Goal: Information Seeking & Learning: Find specific fact

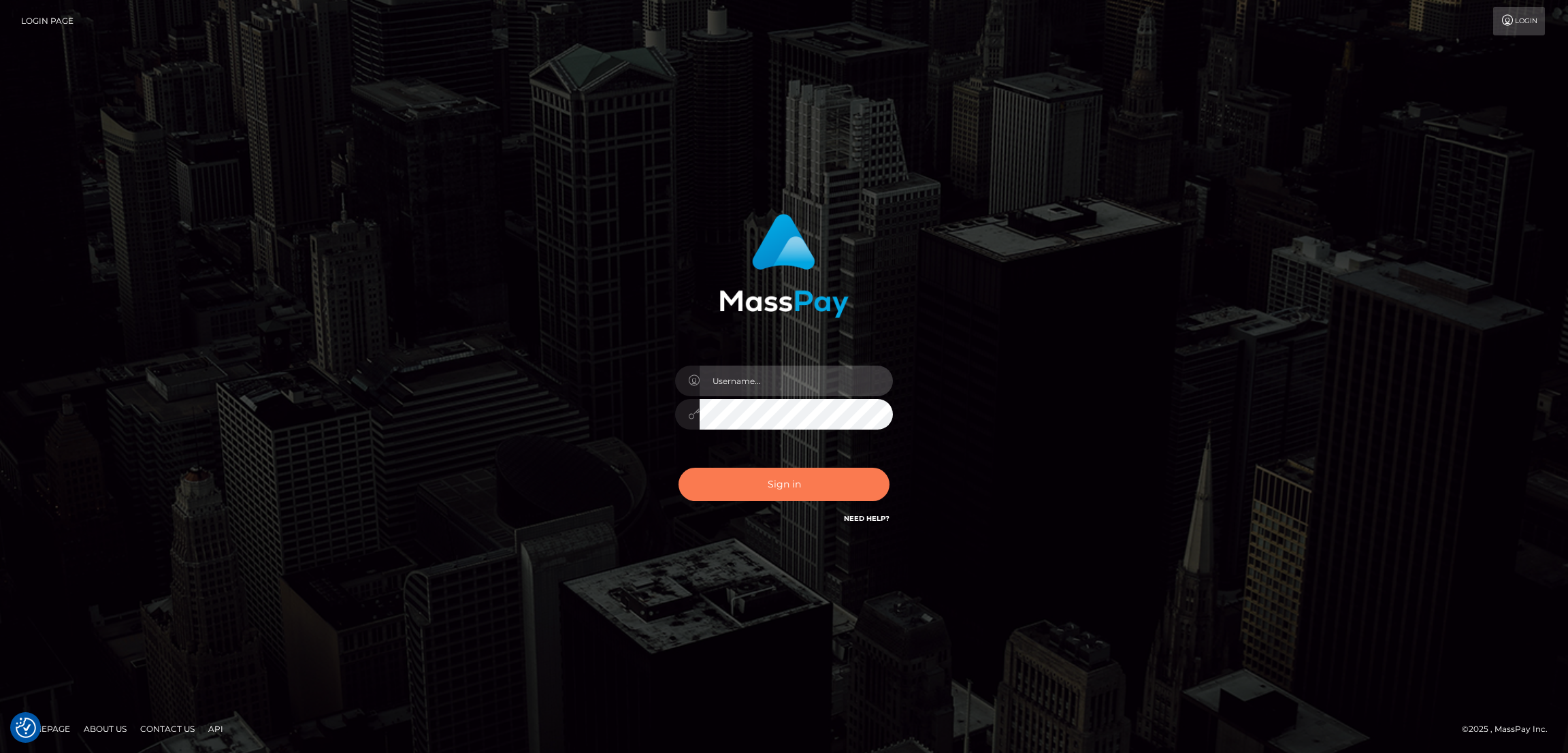
type input "[DOMAIN_NAME]"
click at [803, 471] on button "Sign in" at bounding box center [784, 484] width 211 height 34
type input "[DOMAIN_NAME]"
click at [794, 479] on button "Sign in" at bounding box center [784, 484] width 211 height 34
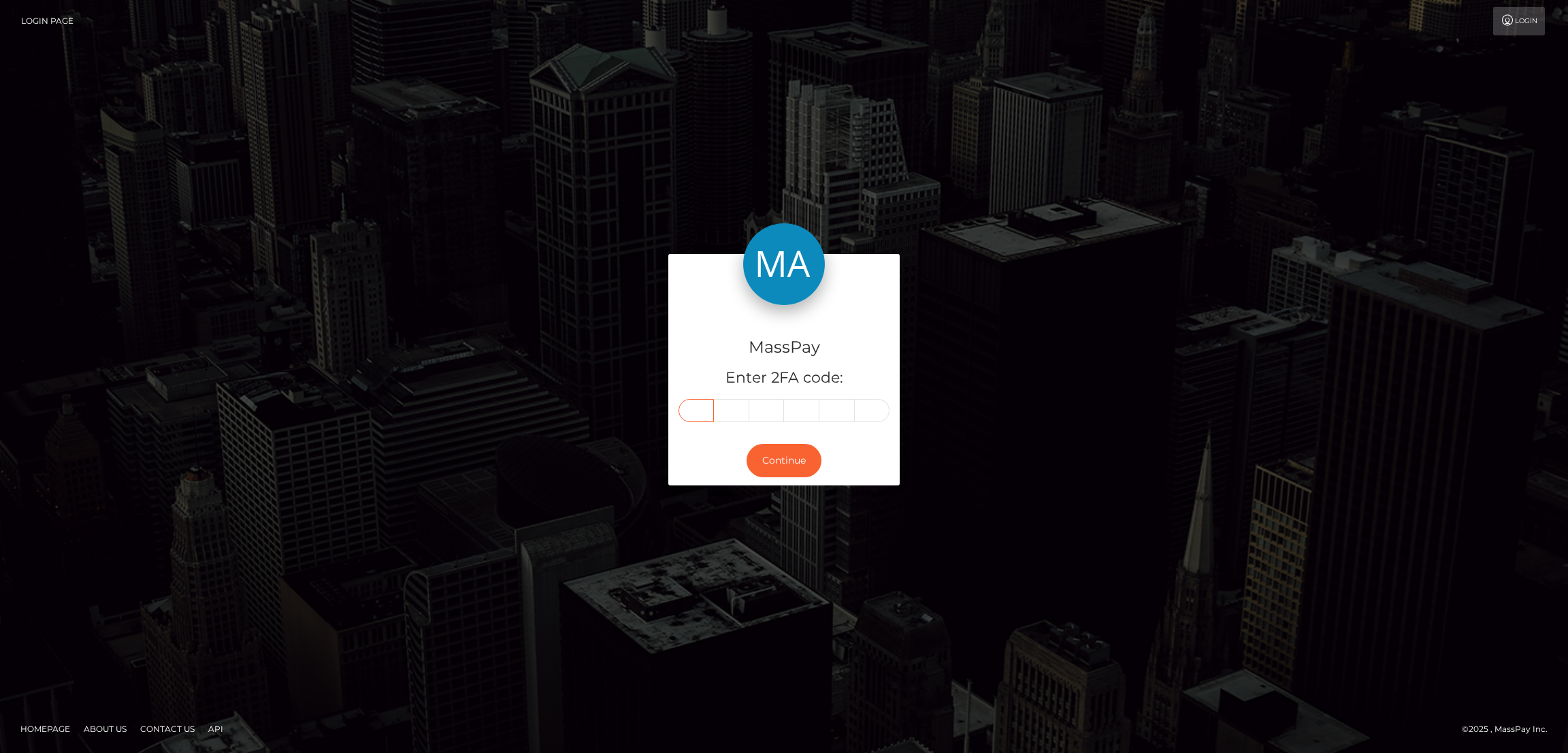
click at [692, 409] on input "text" at bounding box center [696, 410] width 35 height 23
paste input "1"
type input "1"
type input "7"
type input "9"
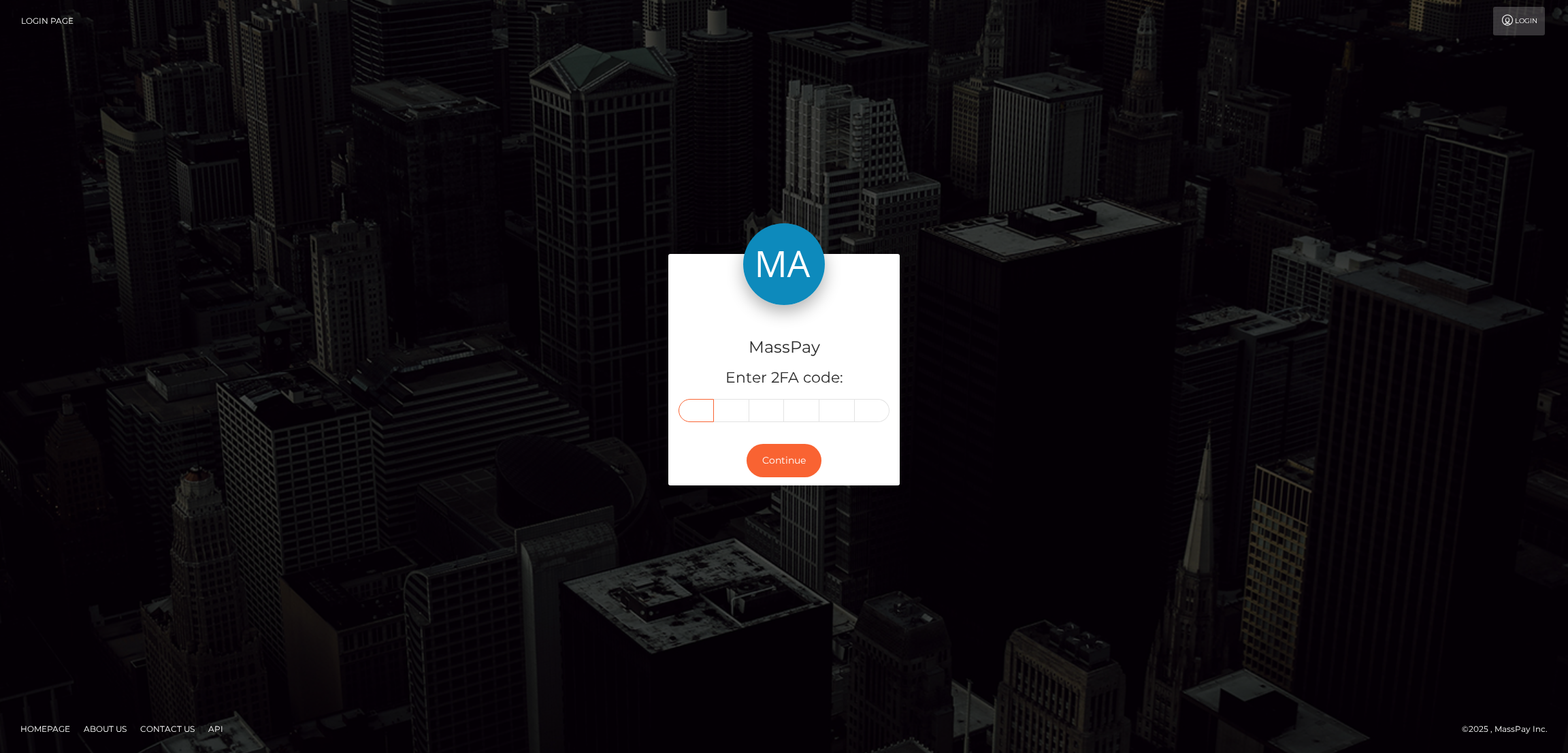
type input "2"
type input "3"
type input "7"
click at [804, 457] on button "Continue" at bounding box center [784, 460] width 75 height 34
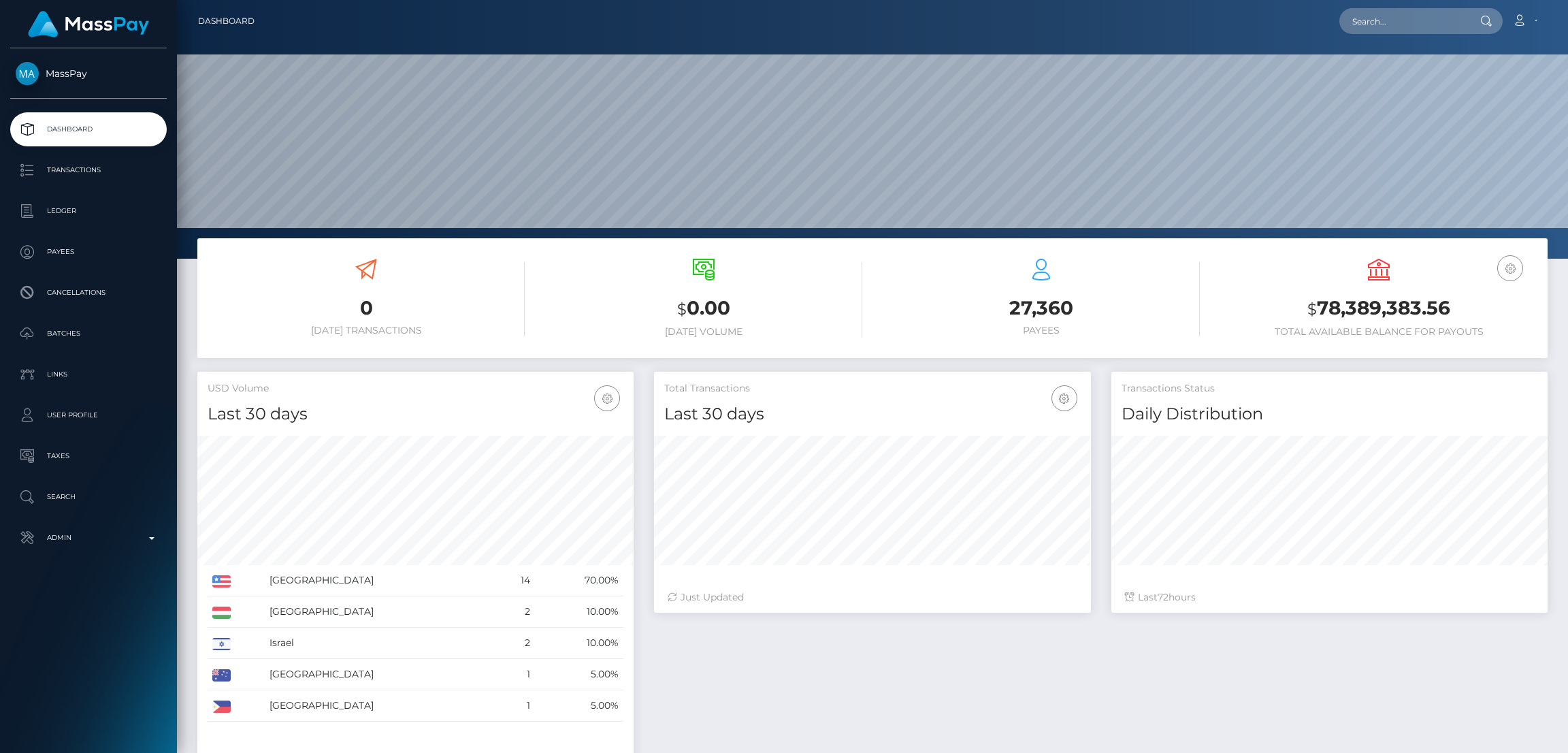
scroll to position [242, 436]
click at [1359, 19] on input "text" at bounding box center [1403, 21] width 128 height 26
paste input "[EMAIL_ADDRESS][DOMAIN_NAME]"
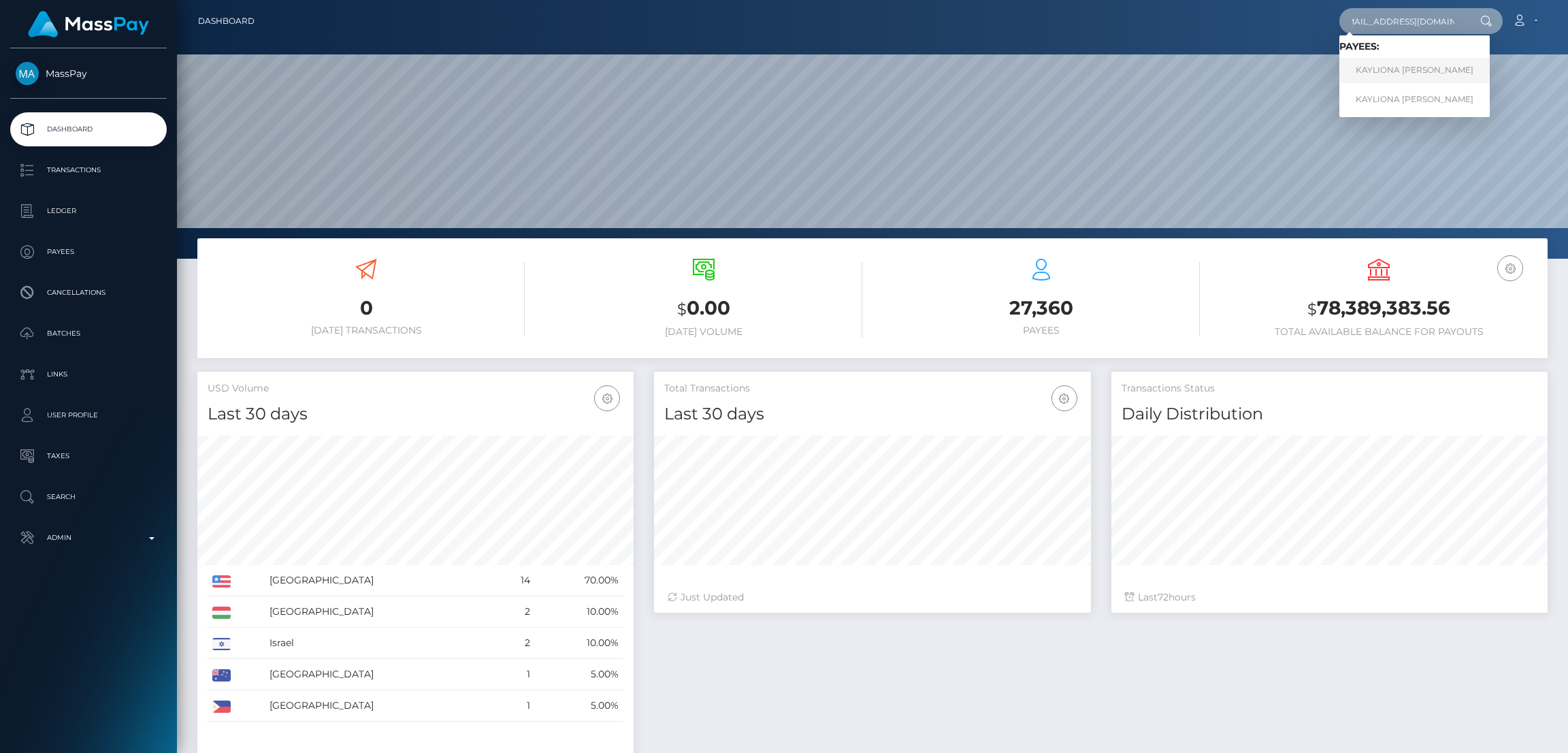
type input "kaylionadavis61@gmail.com"
click at [1381, 67] on link "KAYLIONA JEREE DAVIS" at bounding box center [1414, 71] width 151 height 25
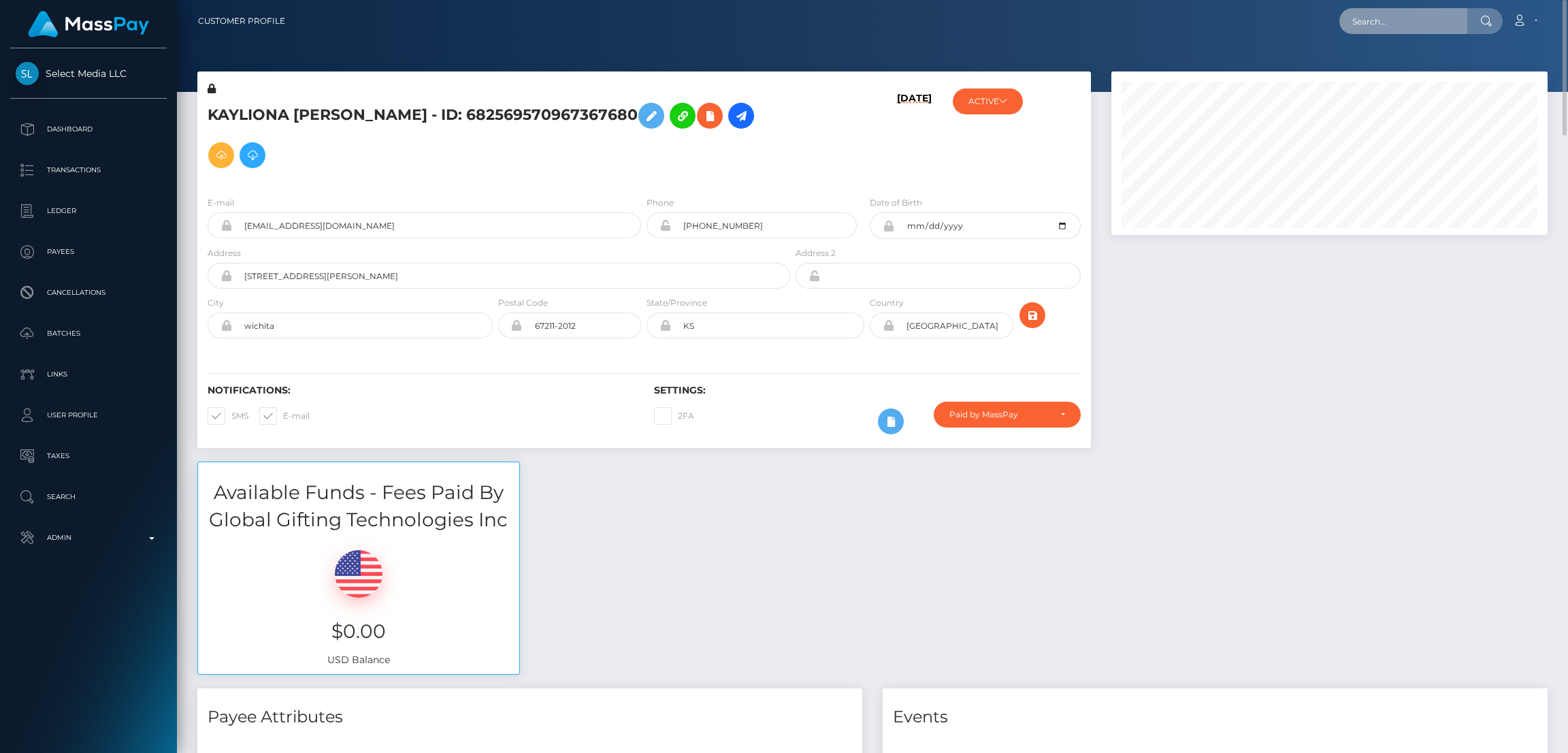
click at [1382, 24] on input "text" at bounding box center [1403, 21] width 128 height 26
paste input "[EMAIL_ADDRESS][DOMAIN_NAME]"
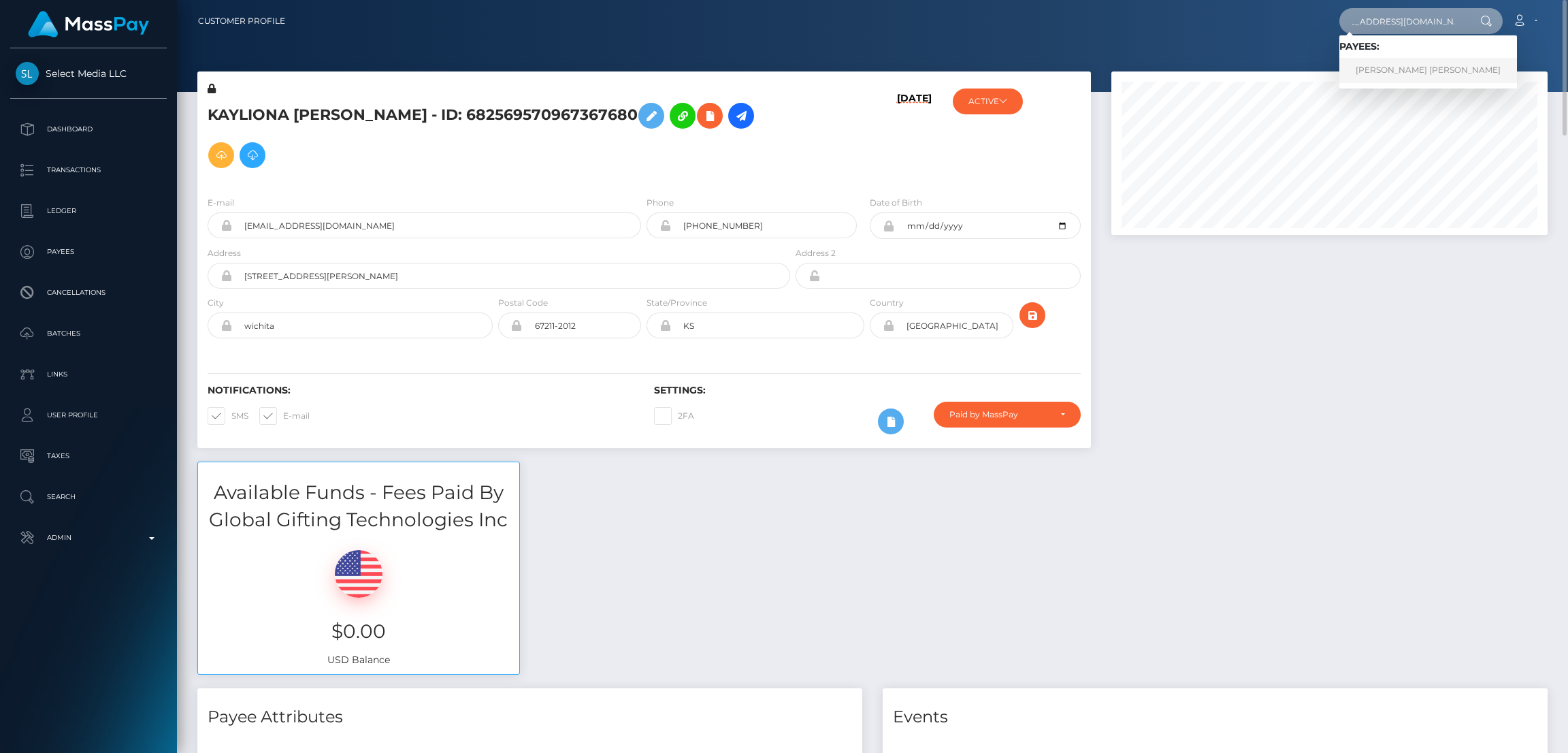
type input "[EMAIL_ADDRESS][DOMAIN_NAME]"
click at [1407, 65] on link "[PERSON_NAME] [PERSON_NAME]" at bounding box center [1428, 71] width 177 height 25
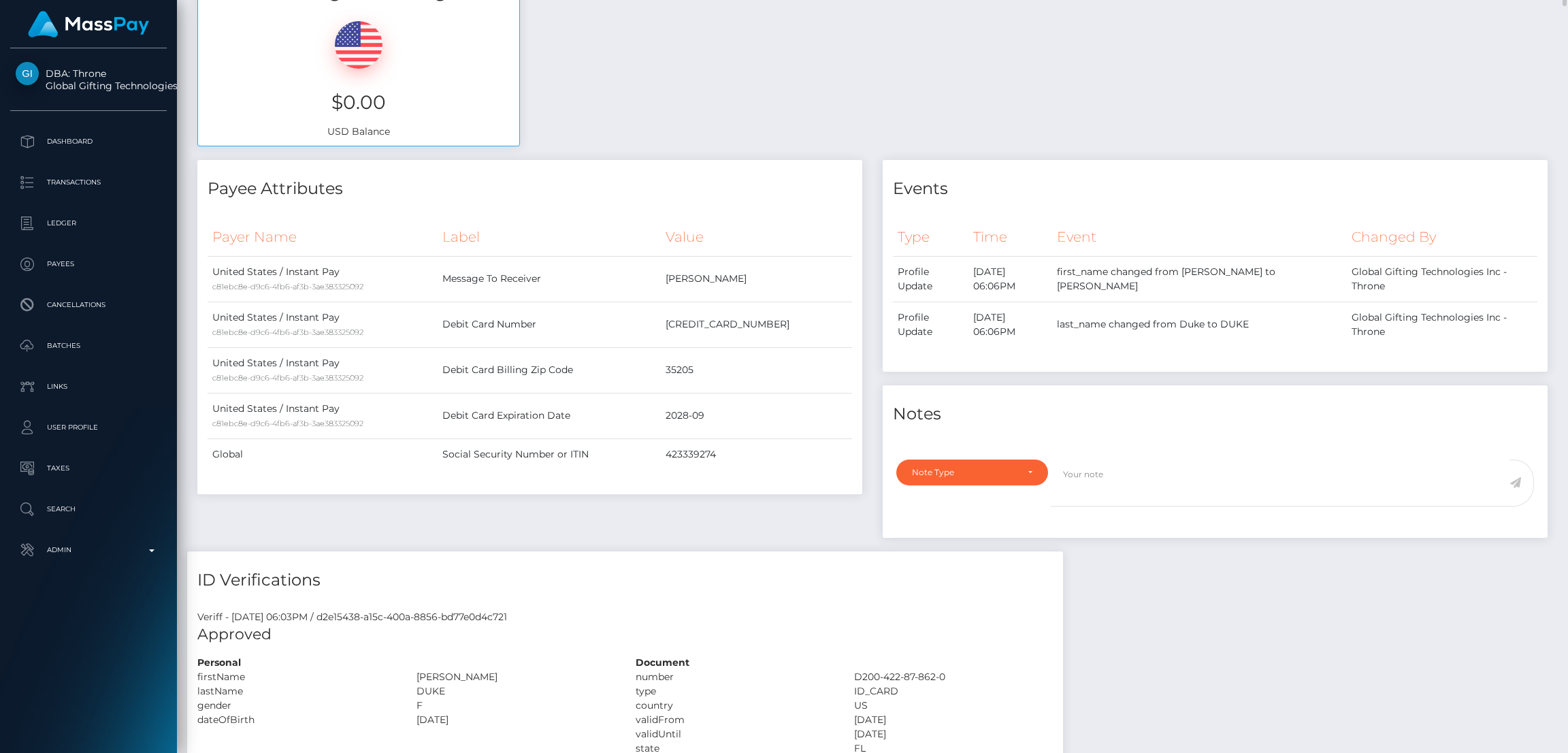
scroll to position [102, 0]
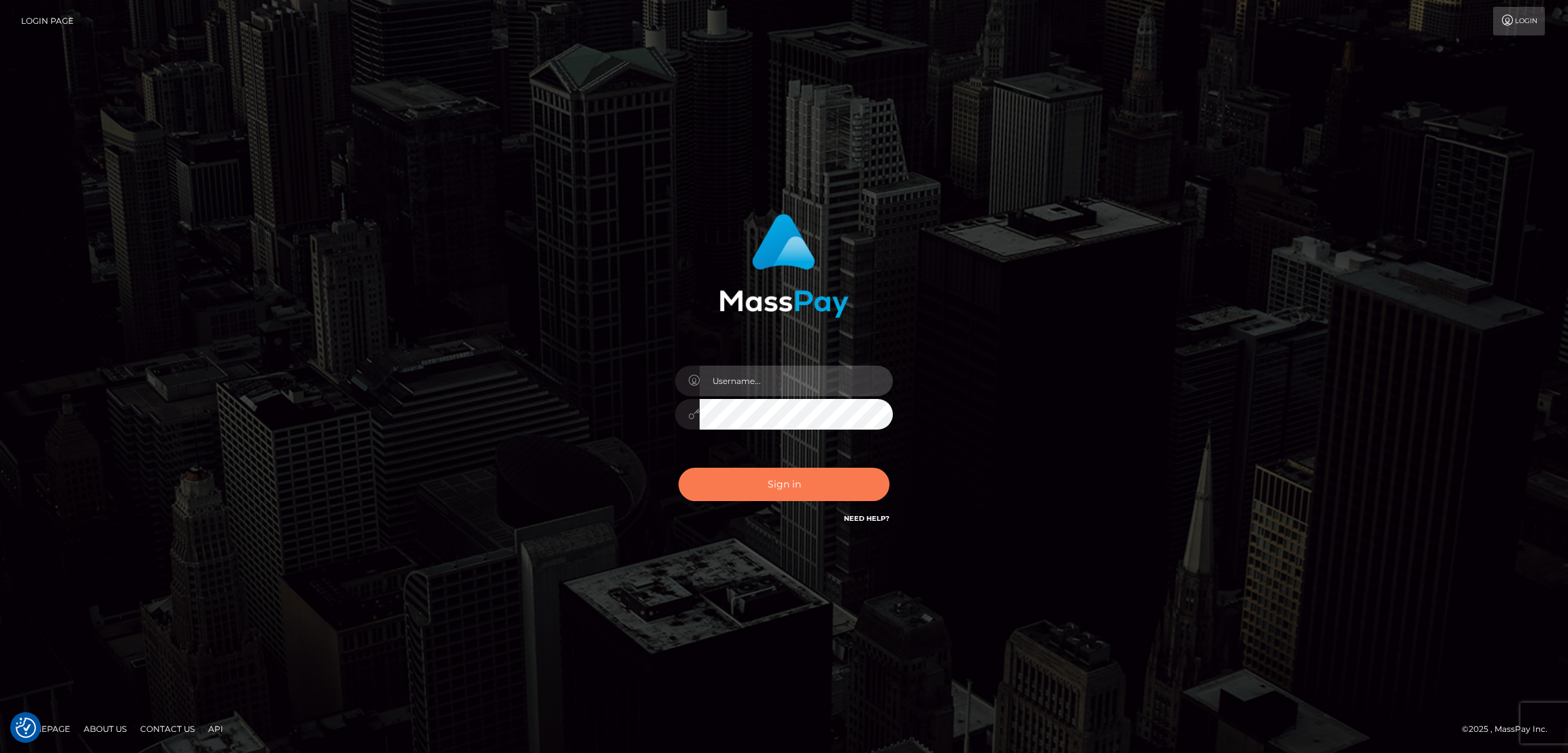
type input "nb.es"
click at [807, 483] on button "Sign in" at bounding box center [784, 484] width 211 height 34
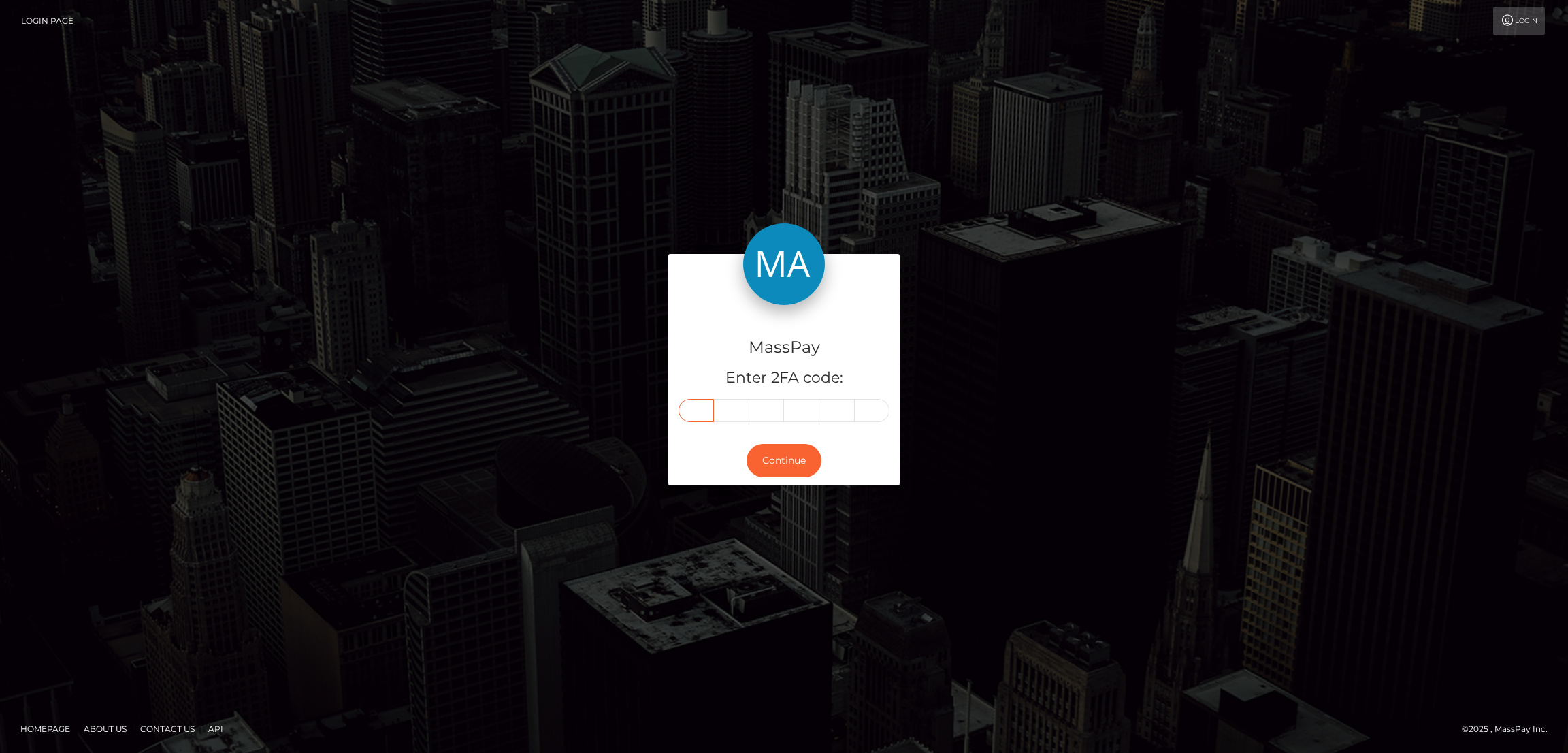
click at [701, 402] on input "text" at bounding box center [696, 410] width 35 height 23
paste input "3"
type input "3"
type input "6"
type input "3"
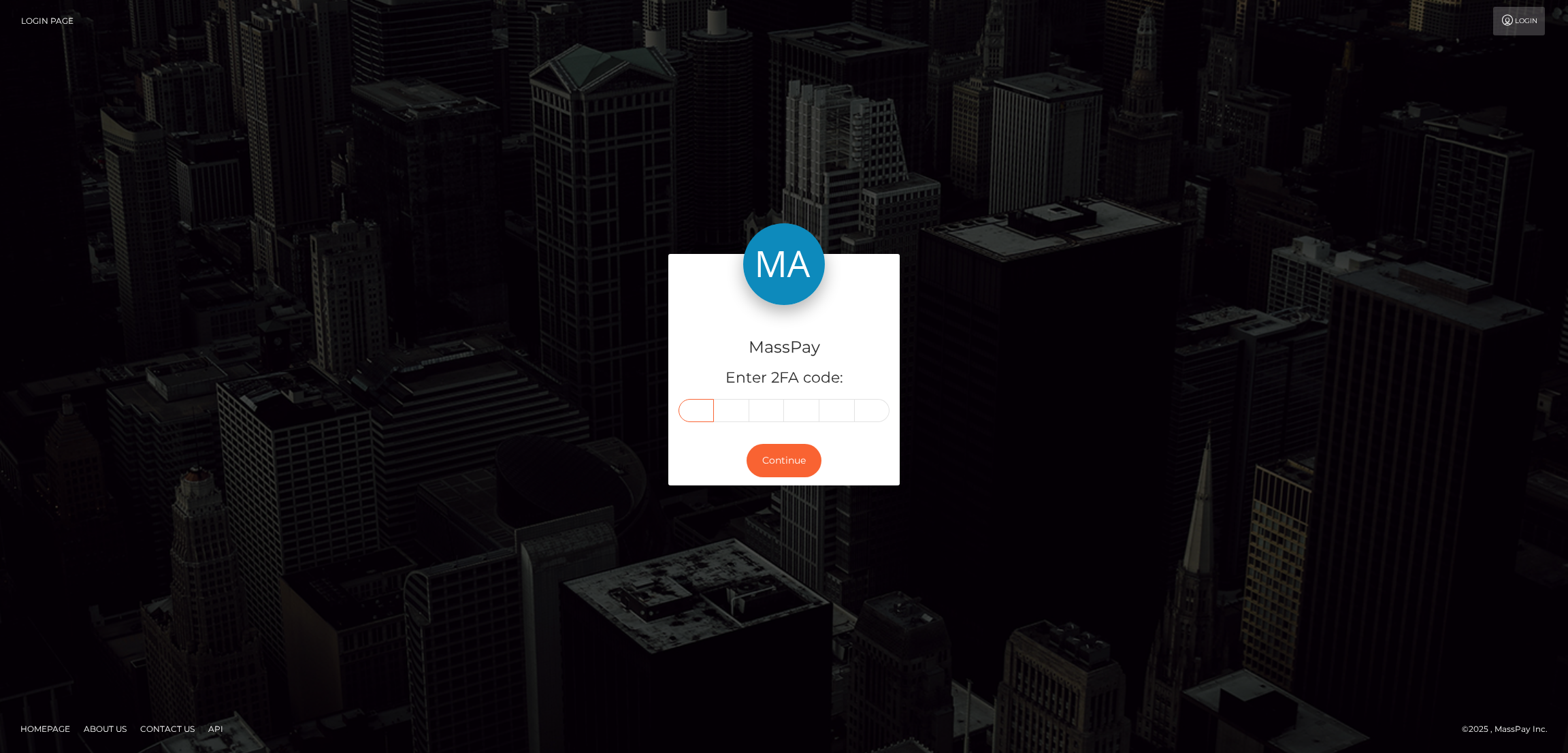
type input "9"
type input "1"
type input "6"
click at [787, 459] on button "Continue" at bounding box center [784, 460] width 75 height 34
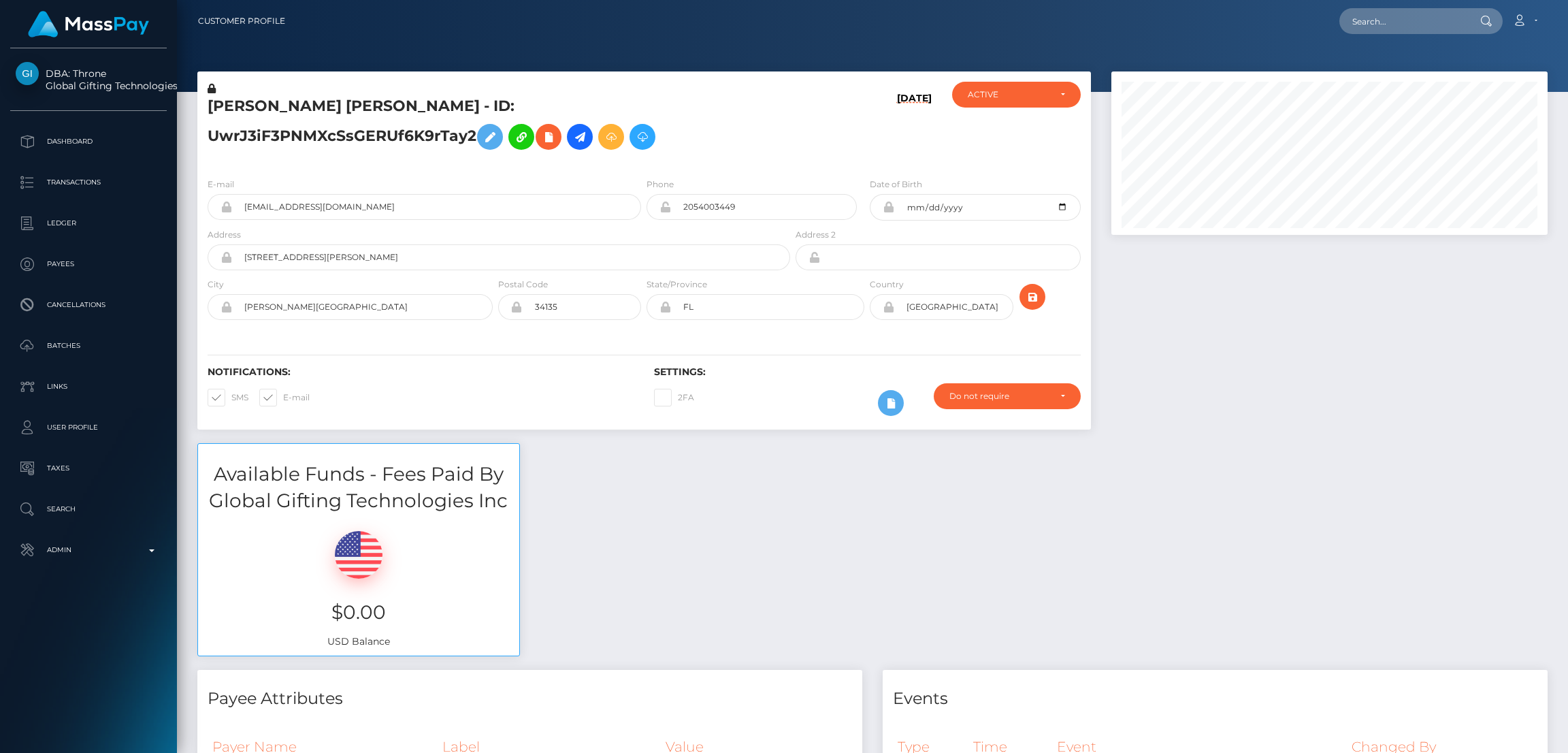
scroll to position [163, 436]
click at [1391, 25] on input "text" at bounding box center [1403, 21] width 128 height 26
paste input "[EMAIL_ADDRESS][DOMAIN_NAME]"
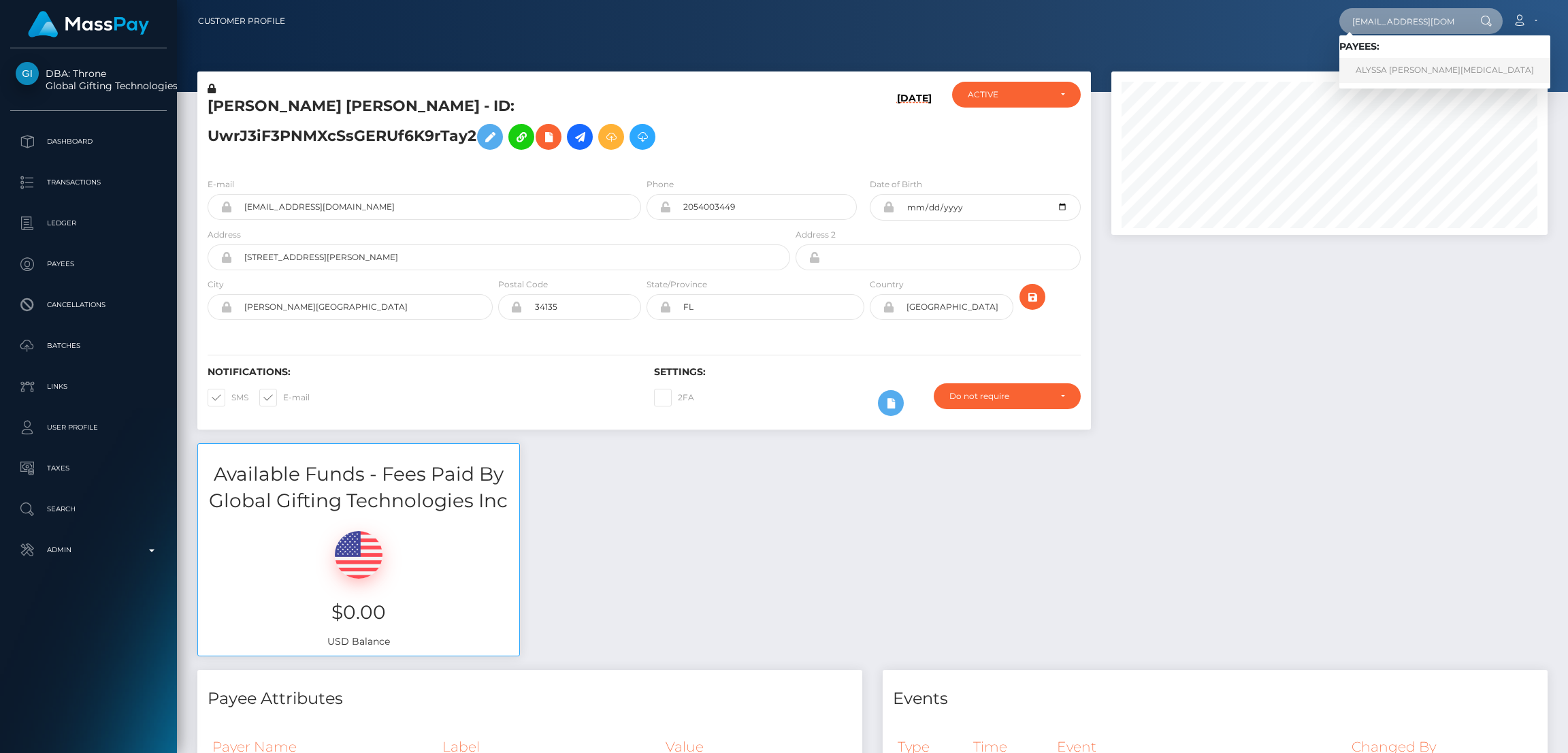
type input "[EMAIL_ADDRESS][DOMAIN_NAME]"
click at [1381, 69] on link "ALYSSA NICOLE SAVELLA" at bounding box center [1444, 71] width 211 height 25
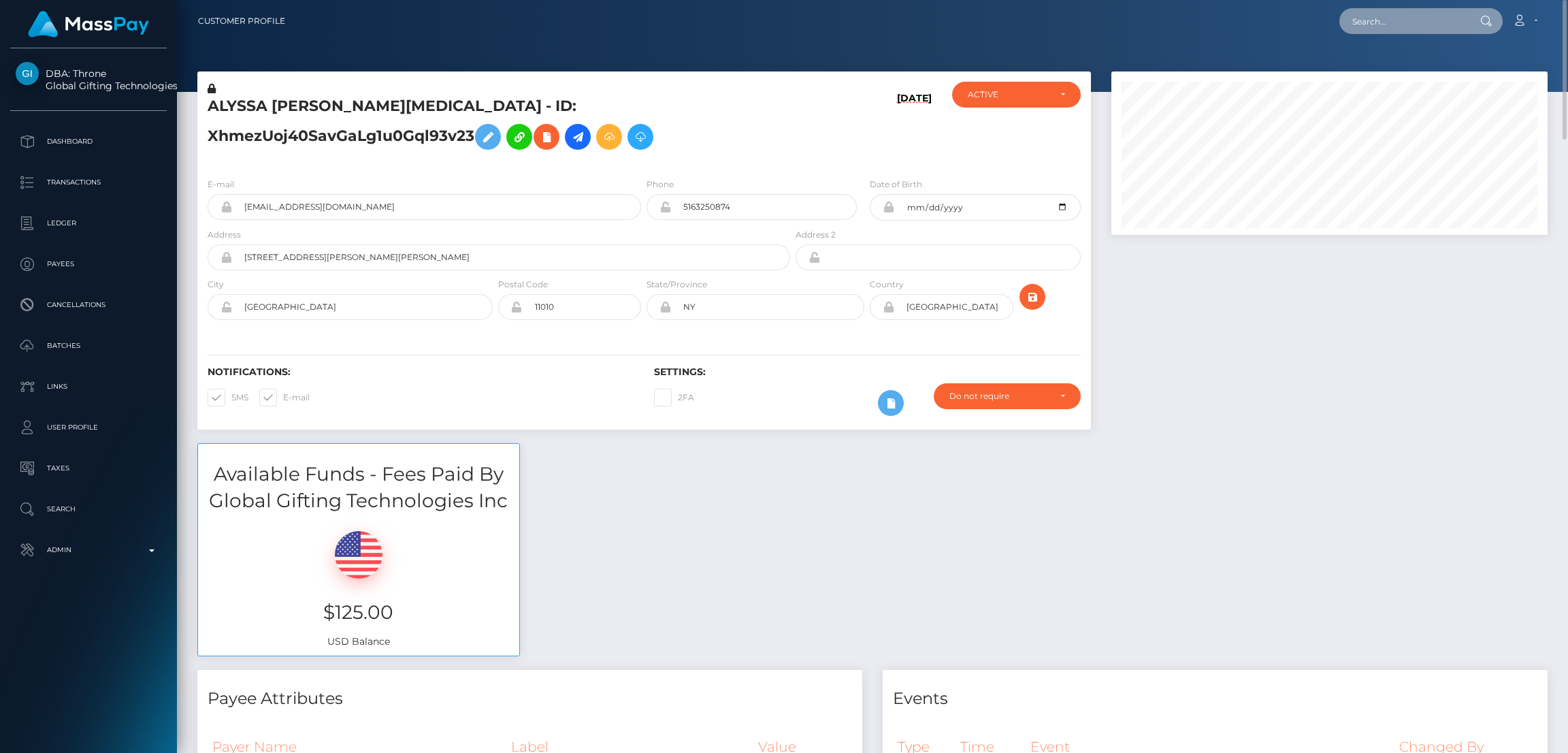
click at [1383, 20] on input "text" at bounding box center [1403, 21] width 128 height 26
paste input "valerymaxwellfeet@hotmail.com"
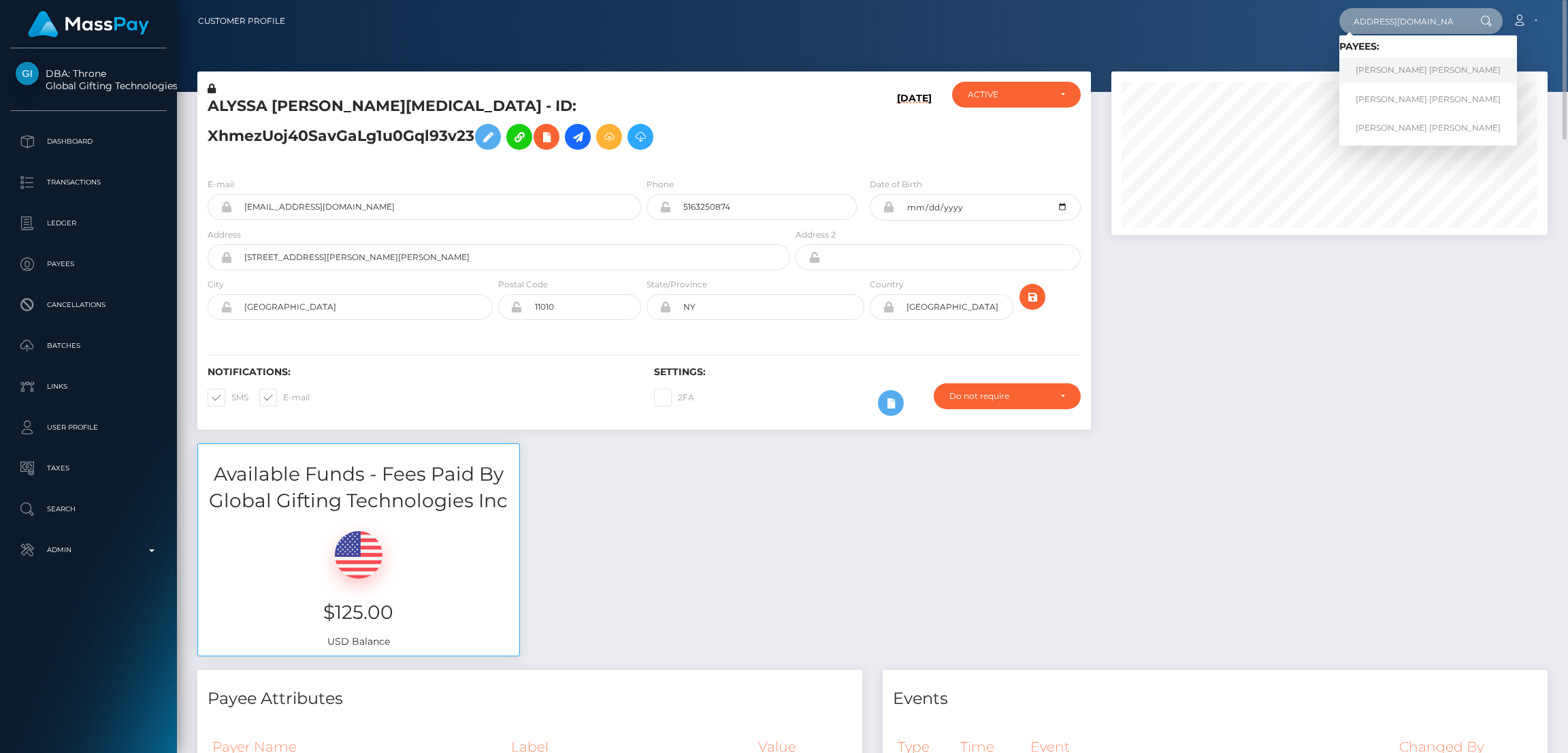
type input "valerymaxwellfeet@hotmail.com"
click at [1396, 74] on link "ANDREA VALENTINA PABON MORENO" at bounding box center [1428, 71] width 177 height 25
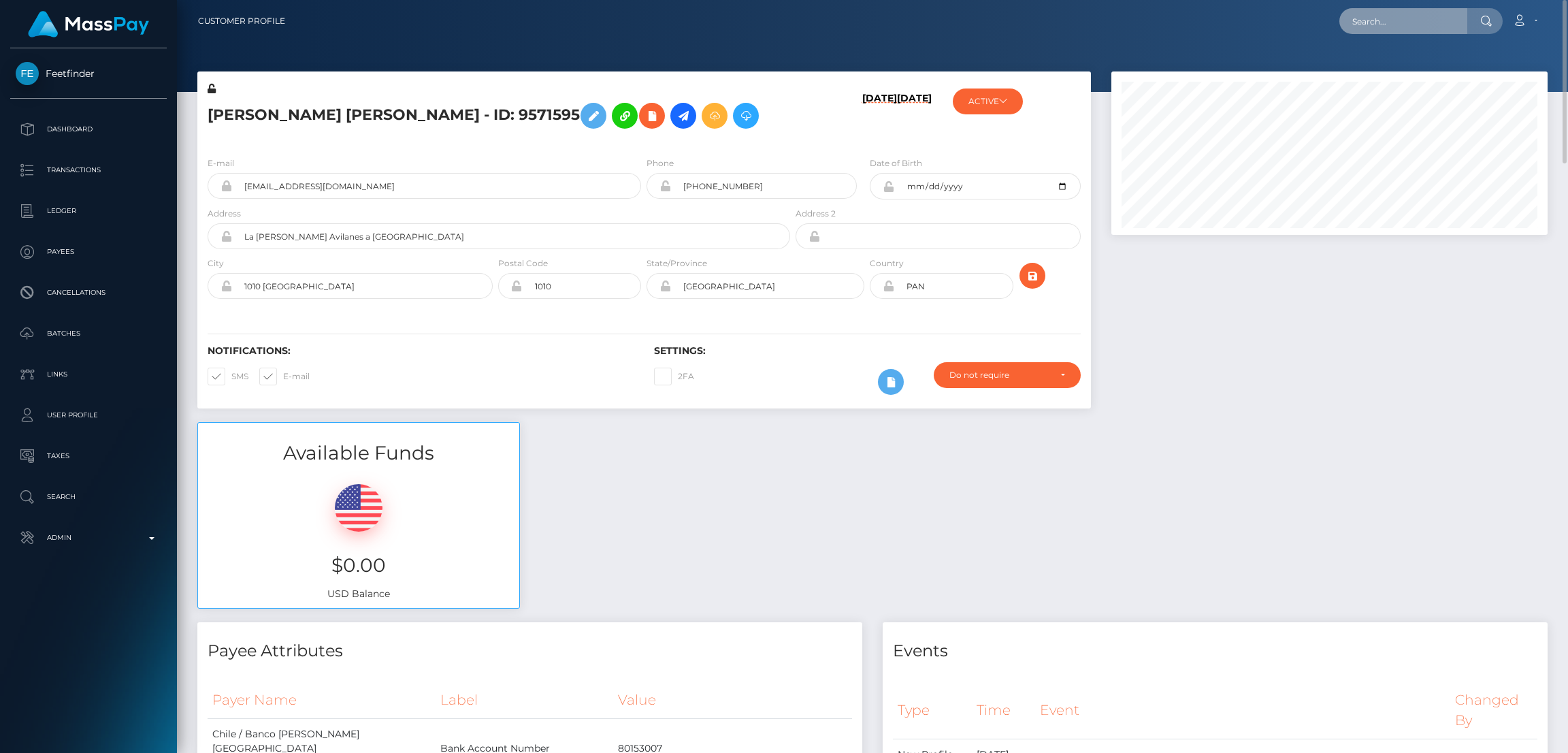
click at [1379, 21] on input "text" at bounding box center [1403, 21] width 128 height 26
paste input "[EMAIL_ADDRESS][DOMAIN_NAME]"
type input "[EMAIL_ADDRESS][DOMAIN_NAME]"
click at [1396, 67] on link "[PERSON_NAME]" at bounding box center [1394, 71] width 109 height 25
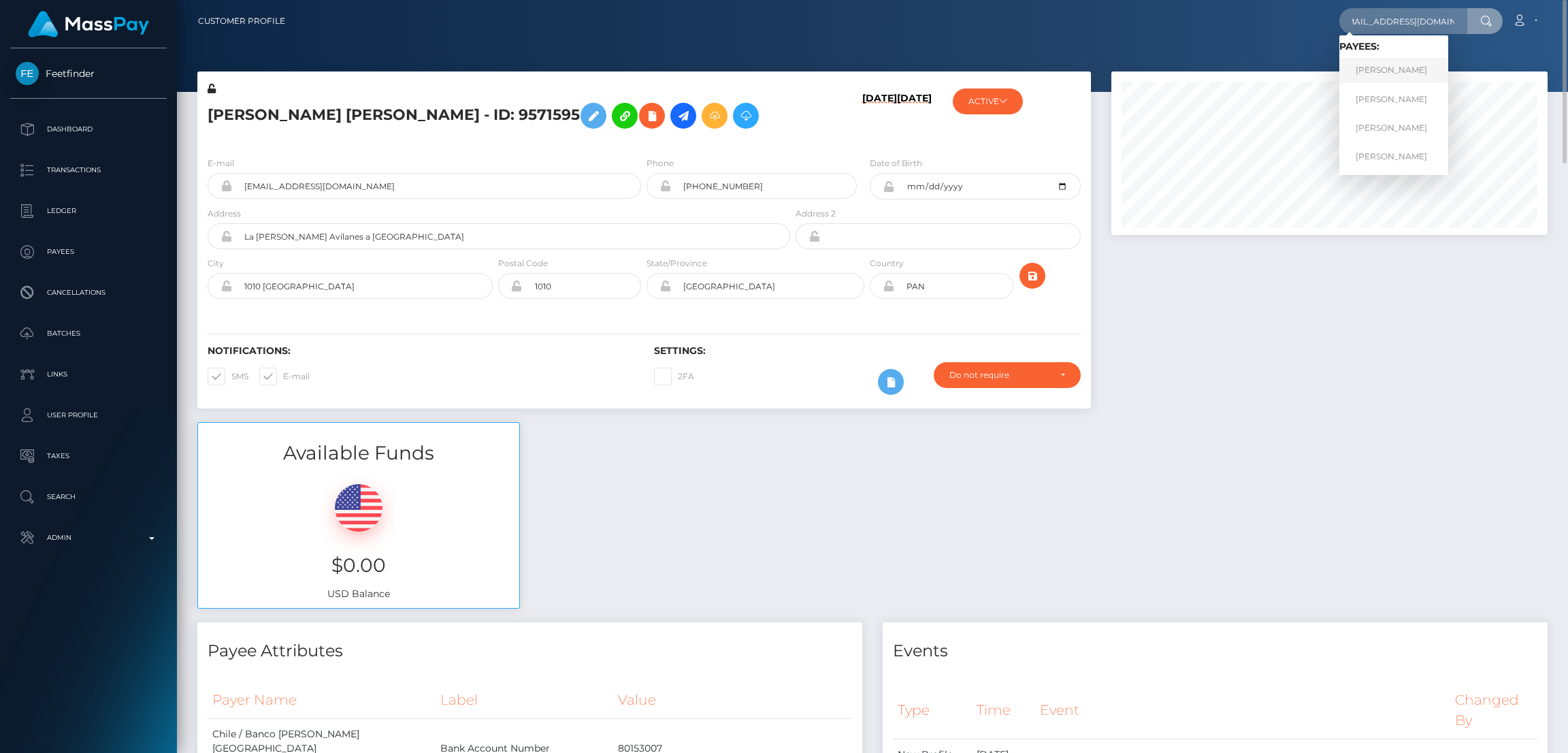
scroll to position [0, 0]
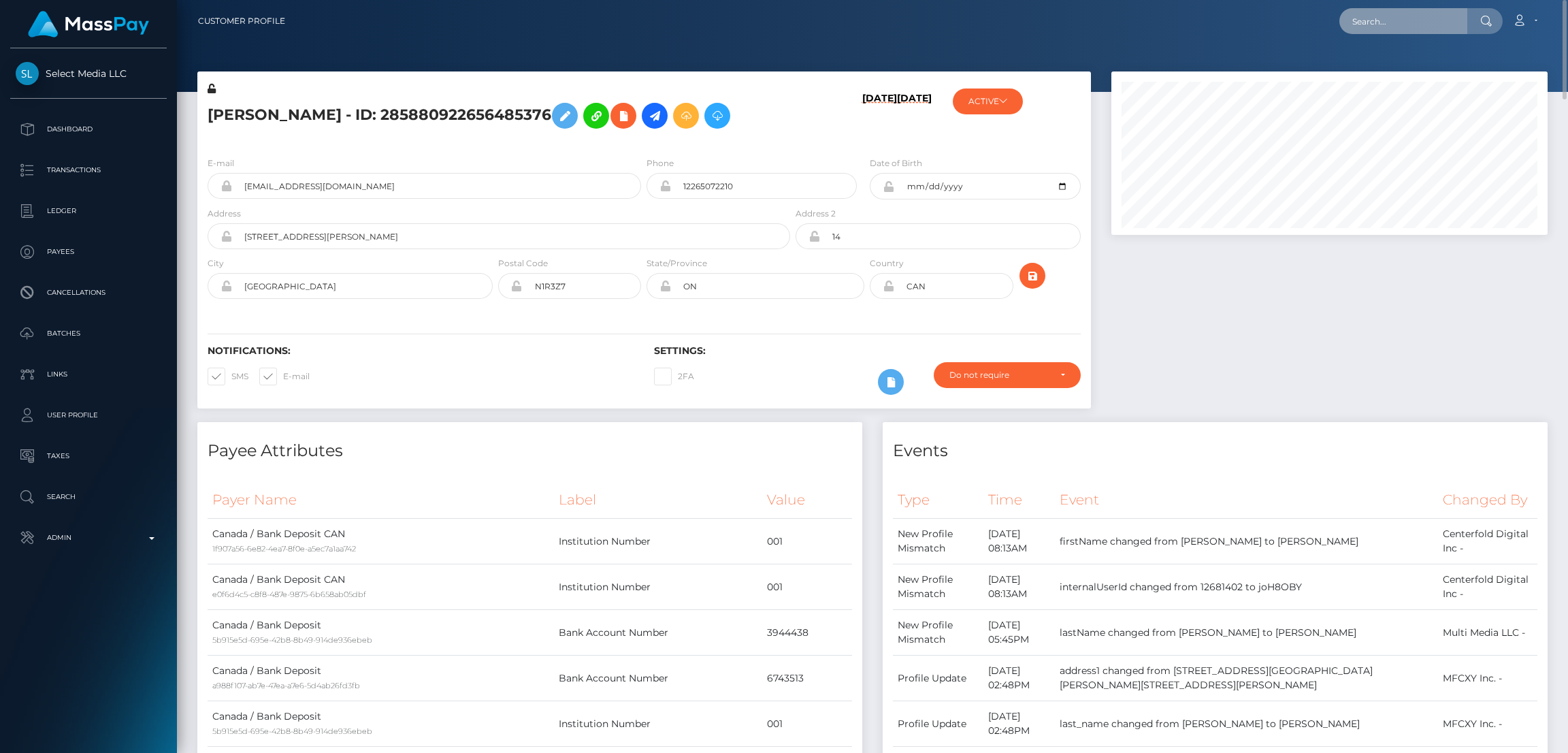
click at [1379, 17] on input "text" at bounding box center [1403, 21] width 128 height 26
paste input "morgan.carlisle@icloud.com"
click at [1410, 19] on input "morgan.carlisle@icloud.com" at bounding box center [1403, 21] width 128 height 26
paste input "cmorg06@gmail"
type input "[EMAIL_ADDRESS][DOMAIN_NAME]"
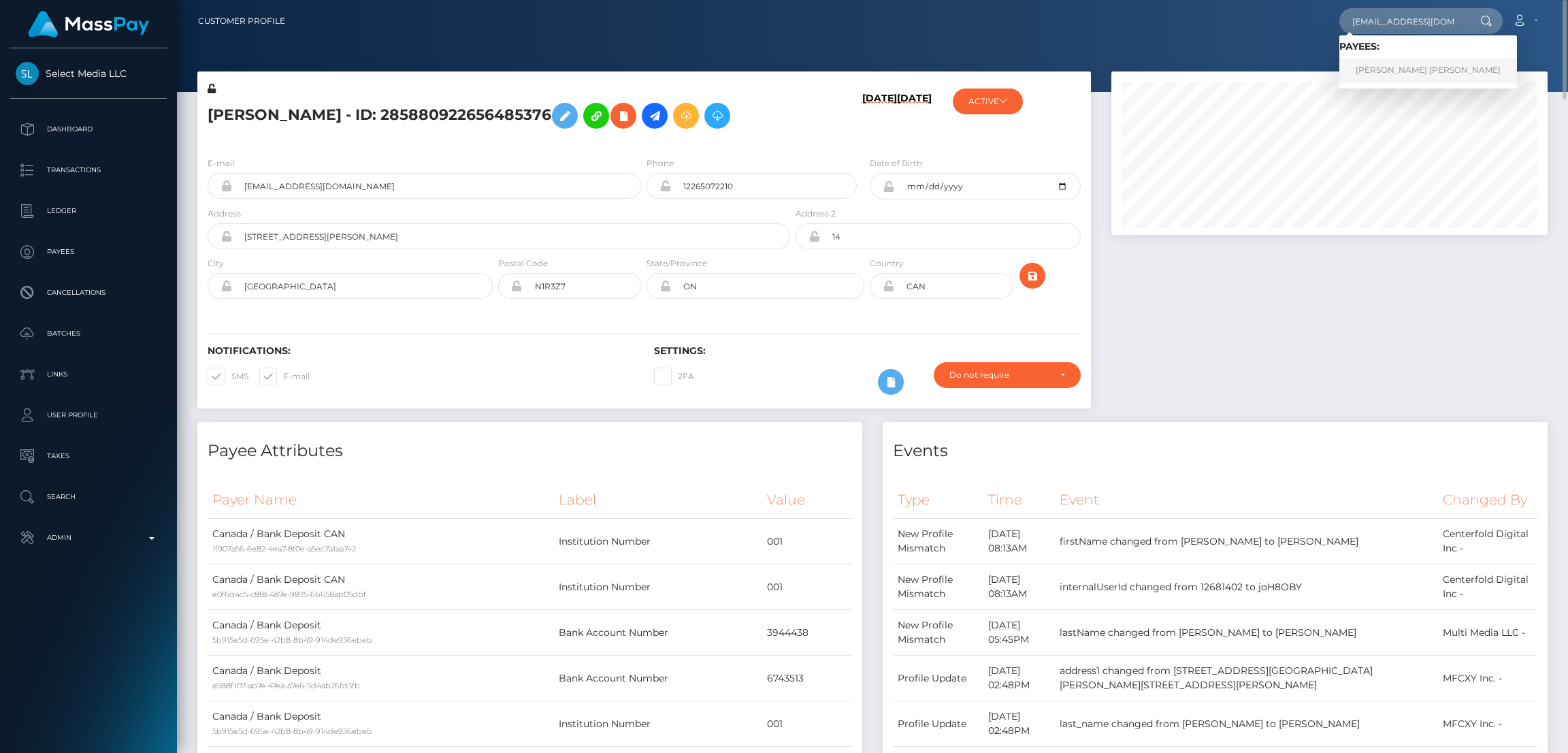
click at [1382, 70] on link "MORGAN MELISSA CARLISLE" at bounding box center [1428, 71] width 177 height 25
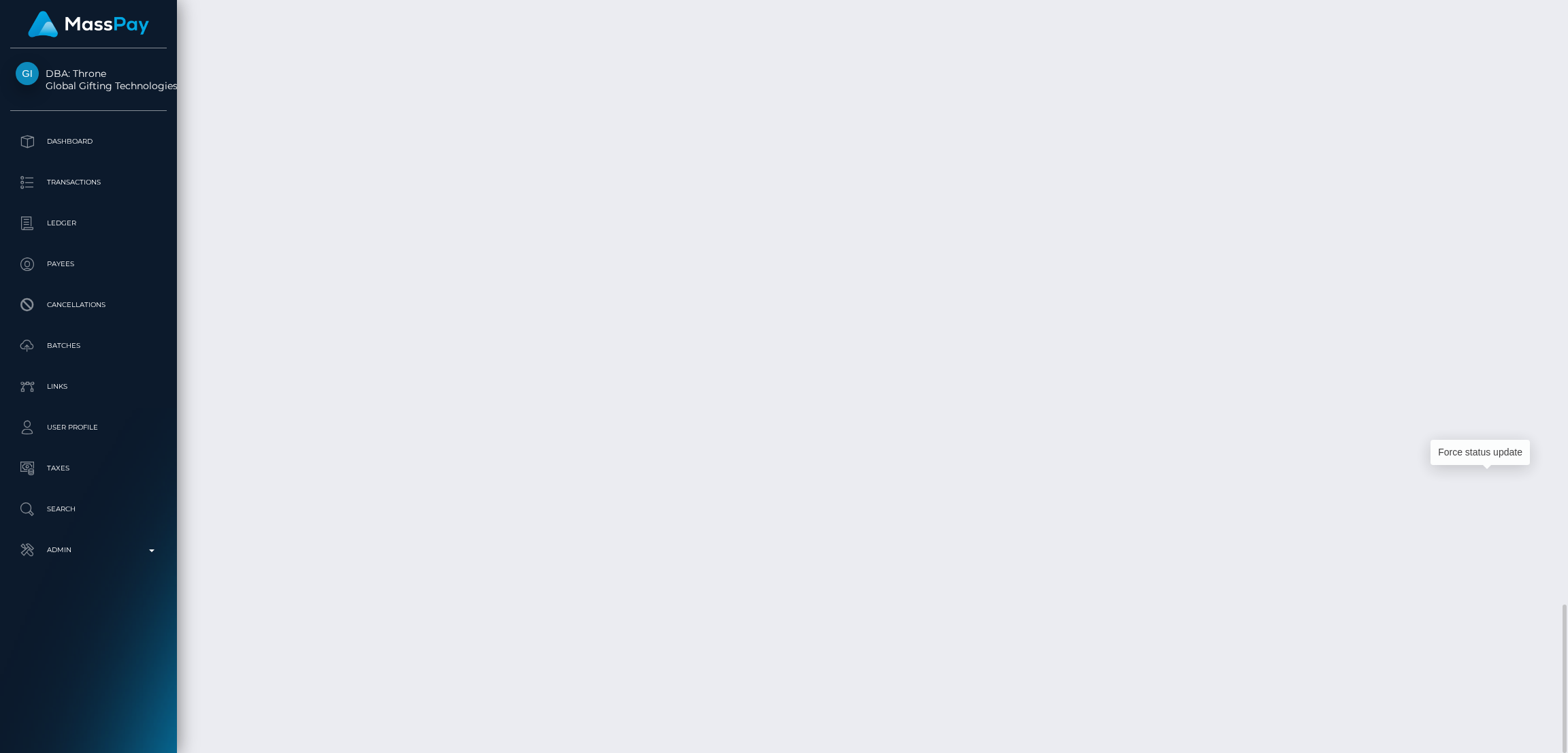
scroll to position [163, 436]
click at [1483, 455] on div "Force status update" at bounding box center [1480, 453] width 99 height 25
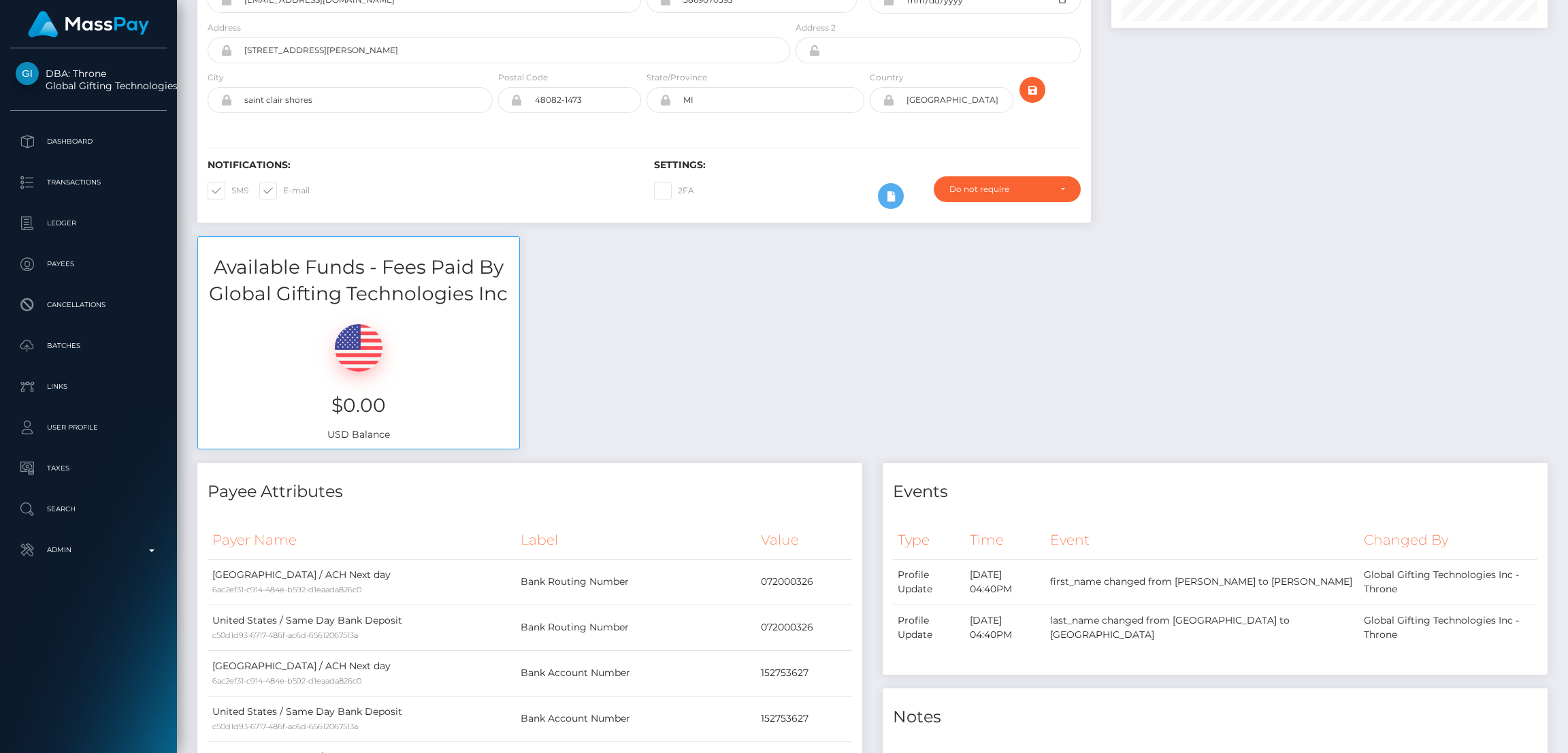
scroll to position [0, 0]
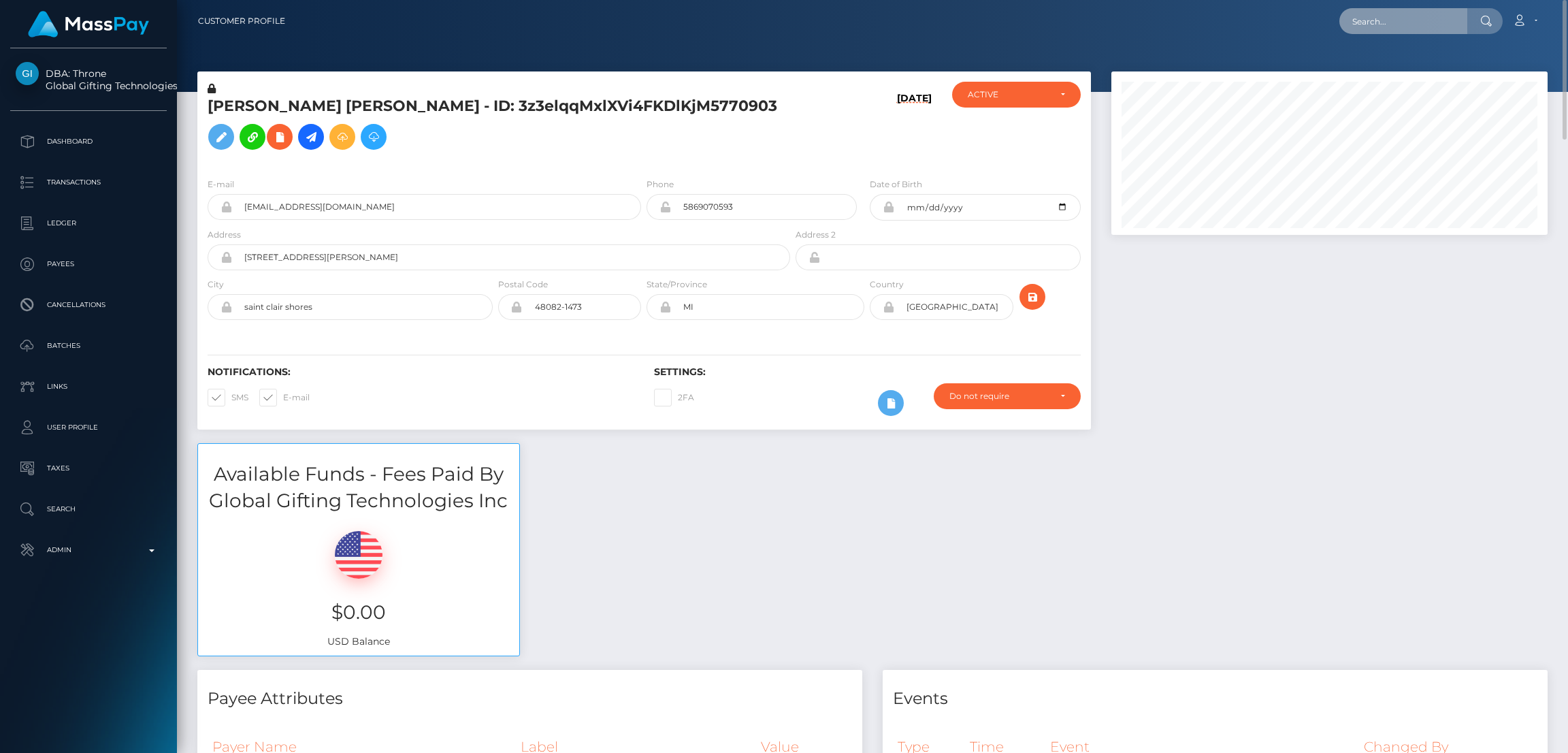
click at [1371, 21] on input "text" at bounding box center [1403, 21] width 128 height 26
paste input "[EMAIL_ADDRESS][DOMAIN_NAME]"
click at [1409, 25] on input "romeomydog124@icloud.com" at bounding box center [1403, 21] width 128 height 26
click at [1391, 22] on input "romeomydog124@icloud.com" at bounding box center [1403, 21] width 128 height 26
paste input "Romeomydog124@gmail"
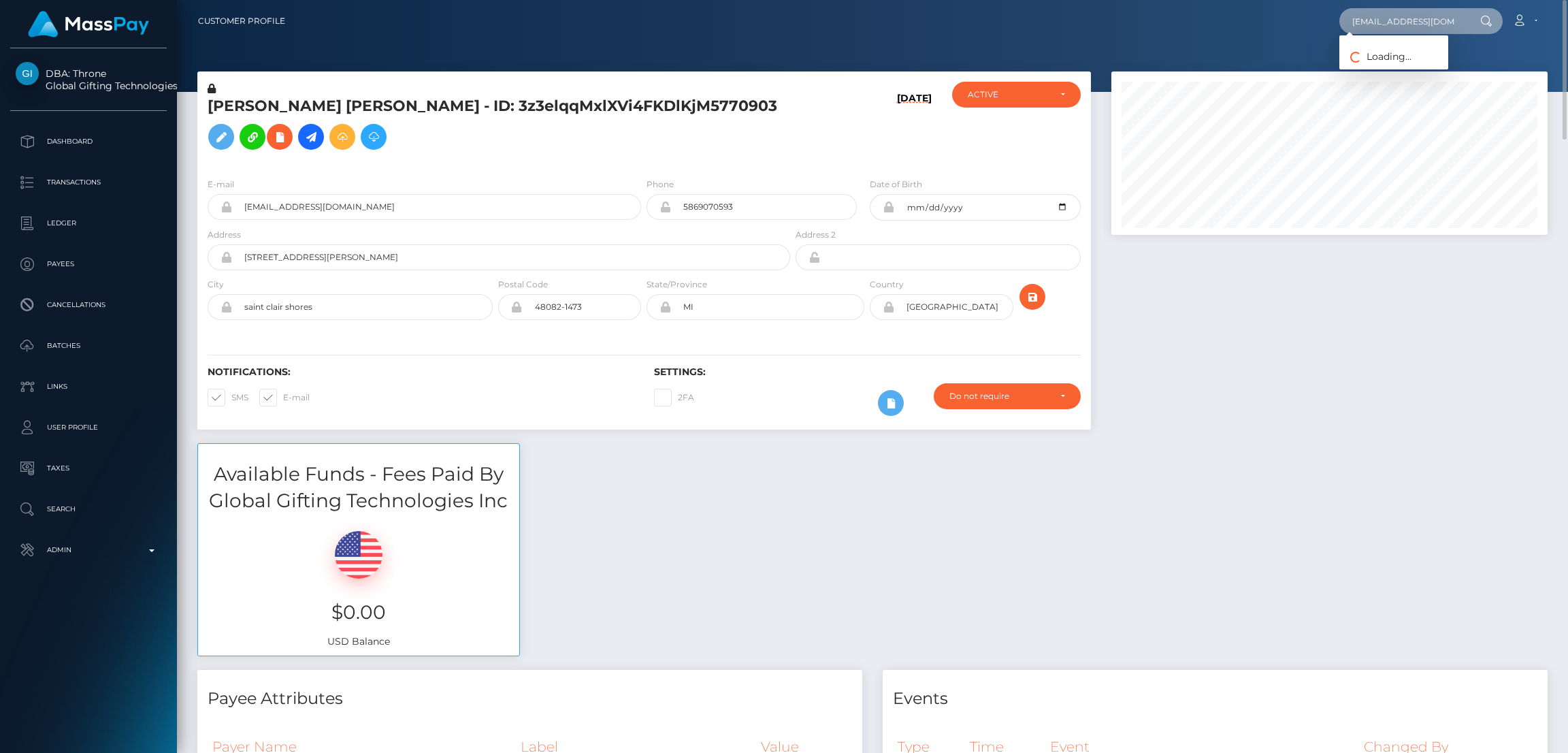
scroll to position [0, 22]
type input "Romeomydog124@gmail.com"
click at [1392, 72] on link "RACHELLE S MARTINEZ BERRIOS" at bounding box center [1428, 71] width 177 height 25
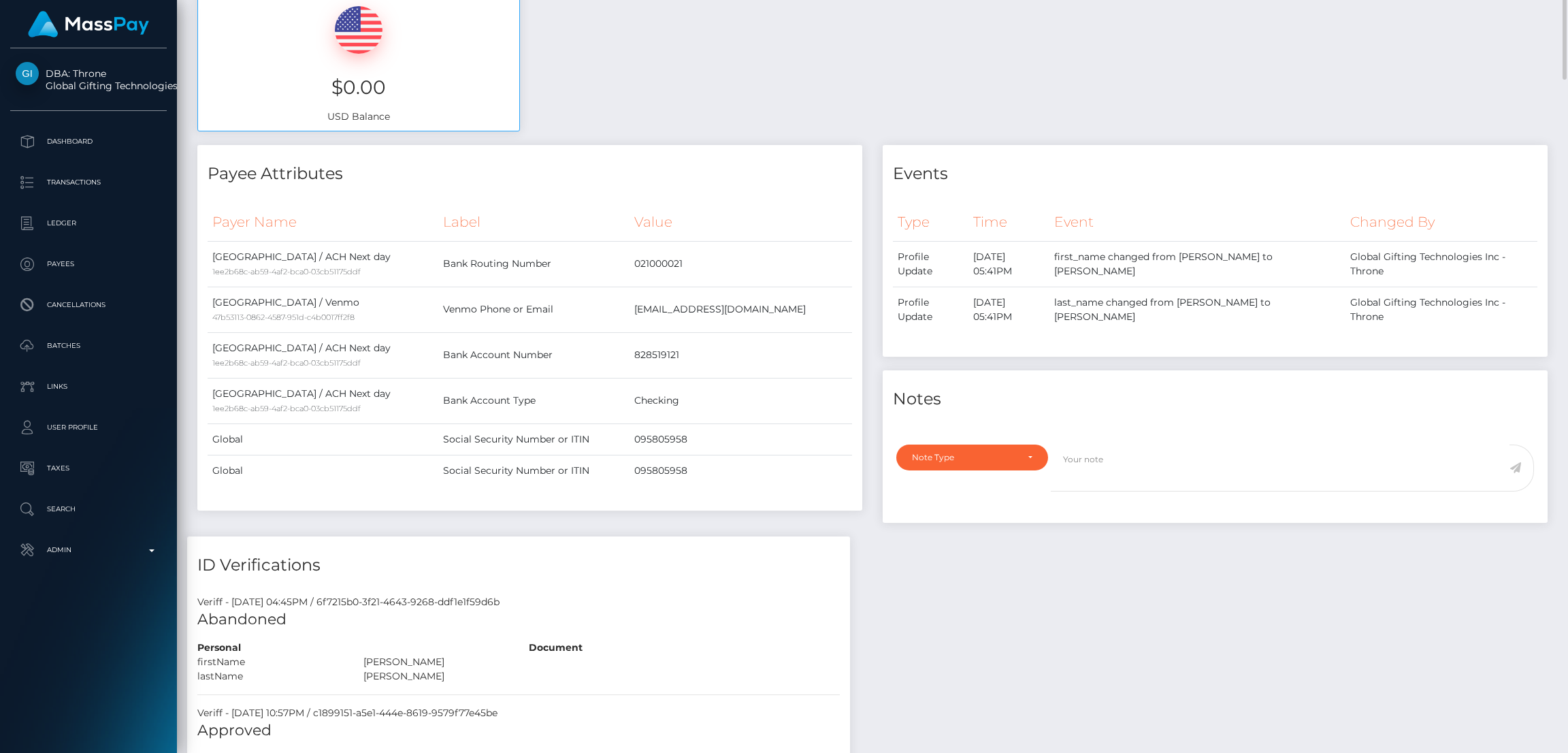
scroll to position [14, 0]
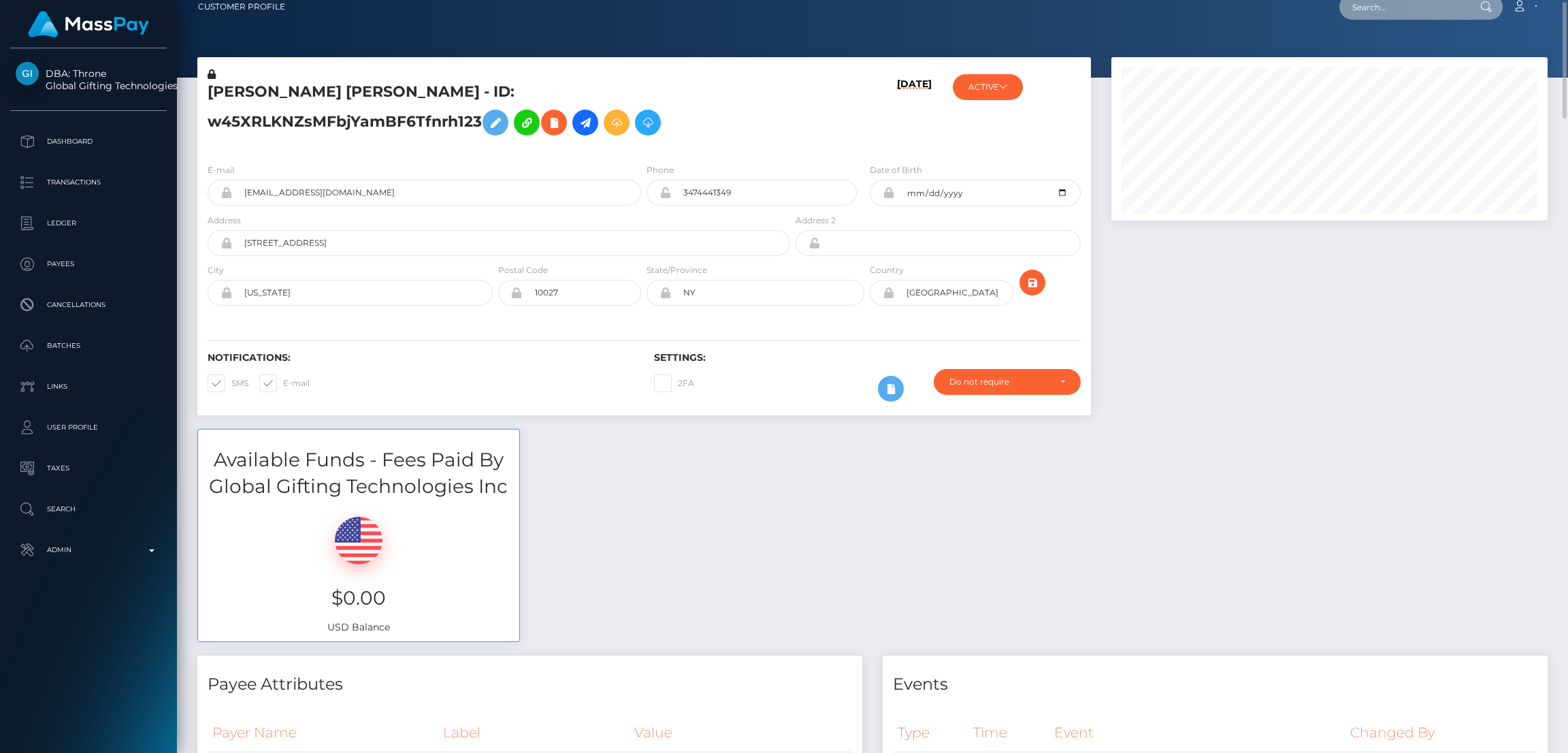
click at [1363, 13] on input "text" at bounding box center [1403, 7] width 128 height 26
paste input "[EMAIL_ADDRESS][DOMAIN_NAME]"
click at [1385, 7] on input "[EMAIL_ADDRESS][DOMAIN_NAME]" at bounding box center [1403, 7] width 128 height 26
paste input "faye.infocan"
type input "[PERSON_NAME][EMAIL_ADDRESS][DOMAIN_NAME]"
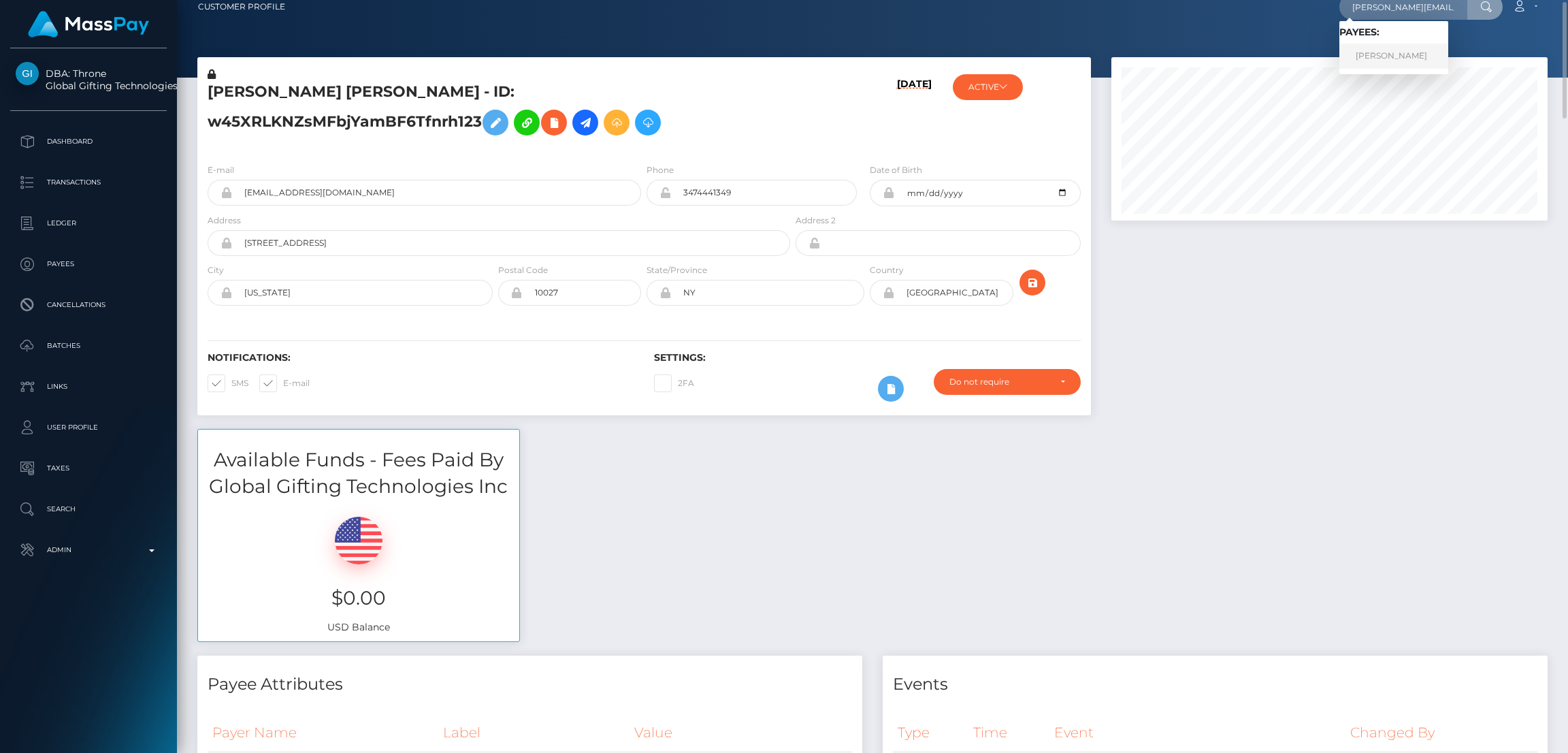
click at [1379, 54] on link "Monika Ferreira" at bounding box center [1394, 56] width 109 height 25
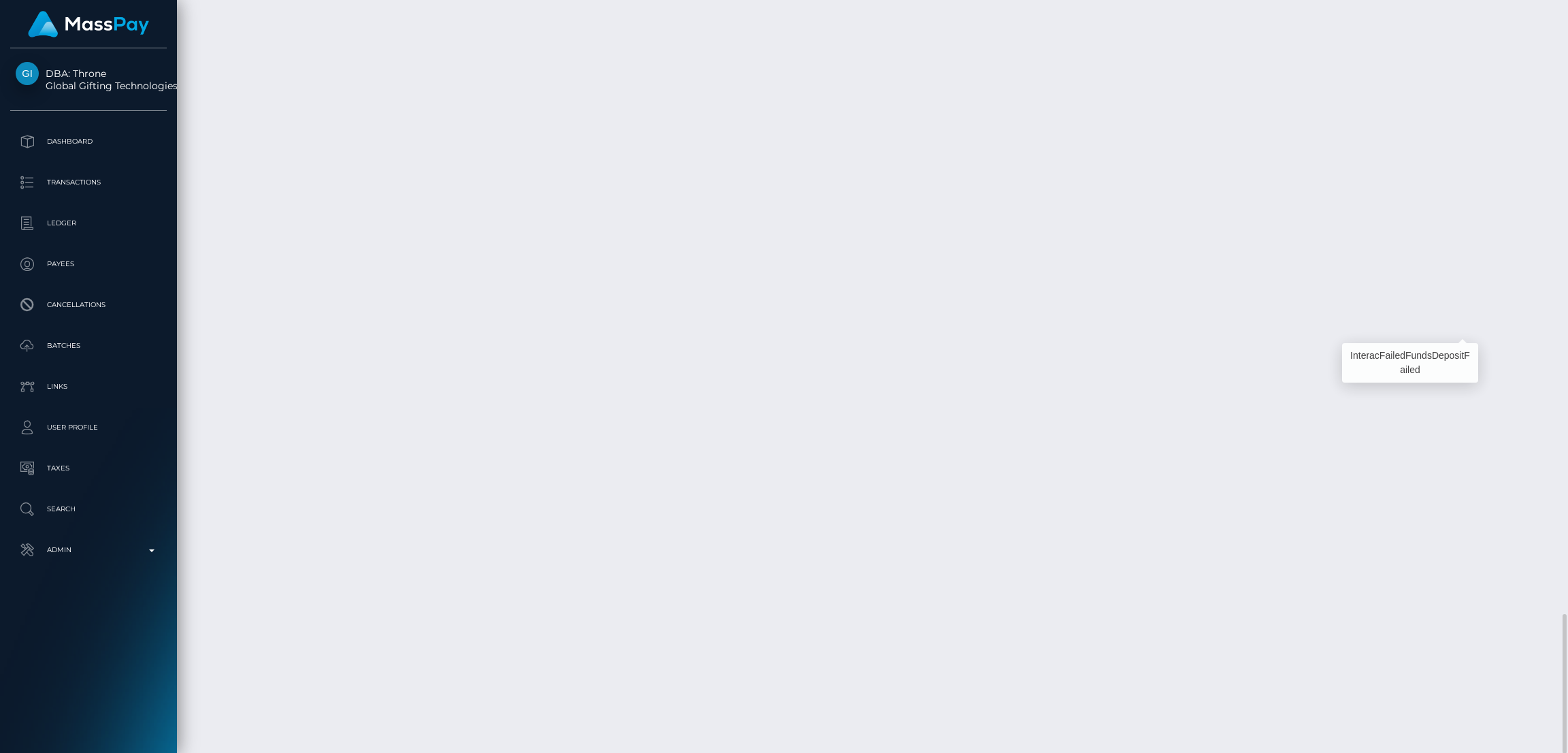
scroll to position [163, 436]
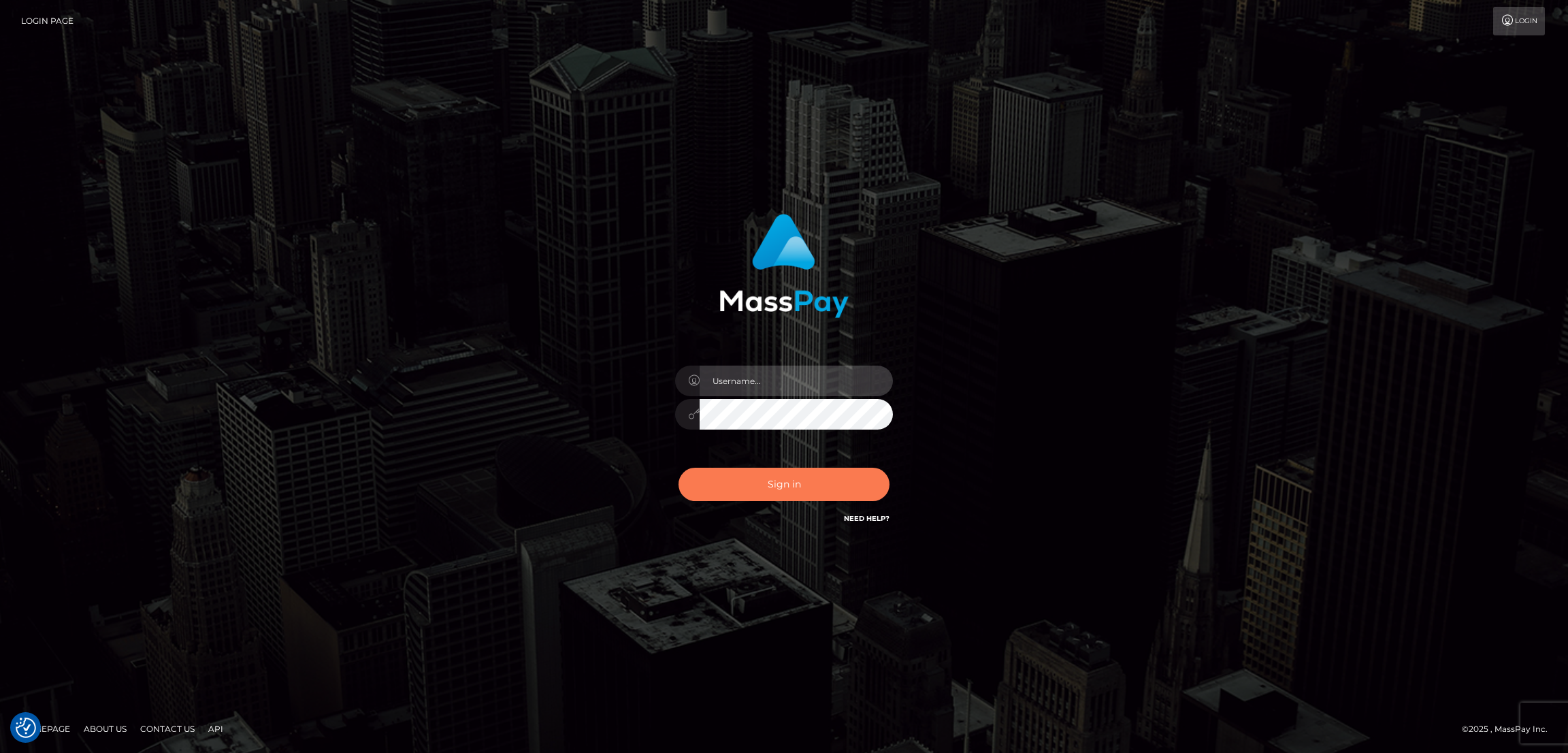
type input "nb.es"
click at [758, 488] on button "Sign in" at bounding box center [784, 484] width 211 height 34
click at [791, 491] on button "Sign in" at bounding box center [784, 484] width 211 height 34
type input "nb.es"
click at [791, 482] on button "Sign in" at bounding box center [784, 484] width 211 height 34
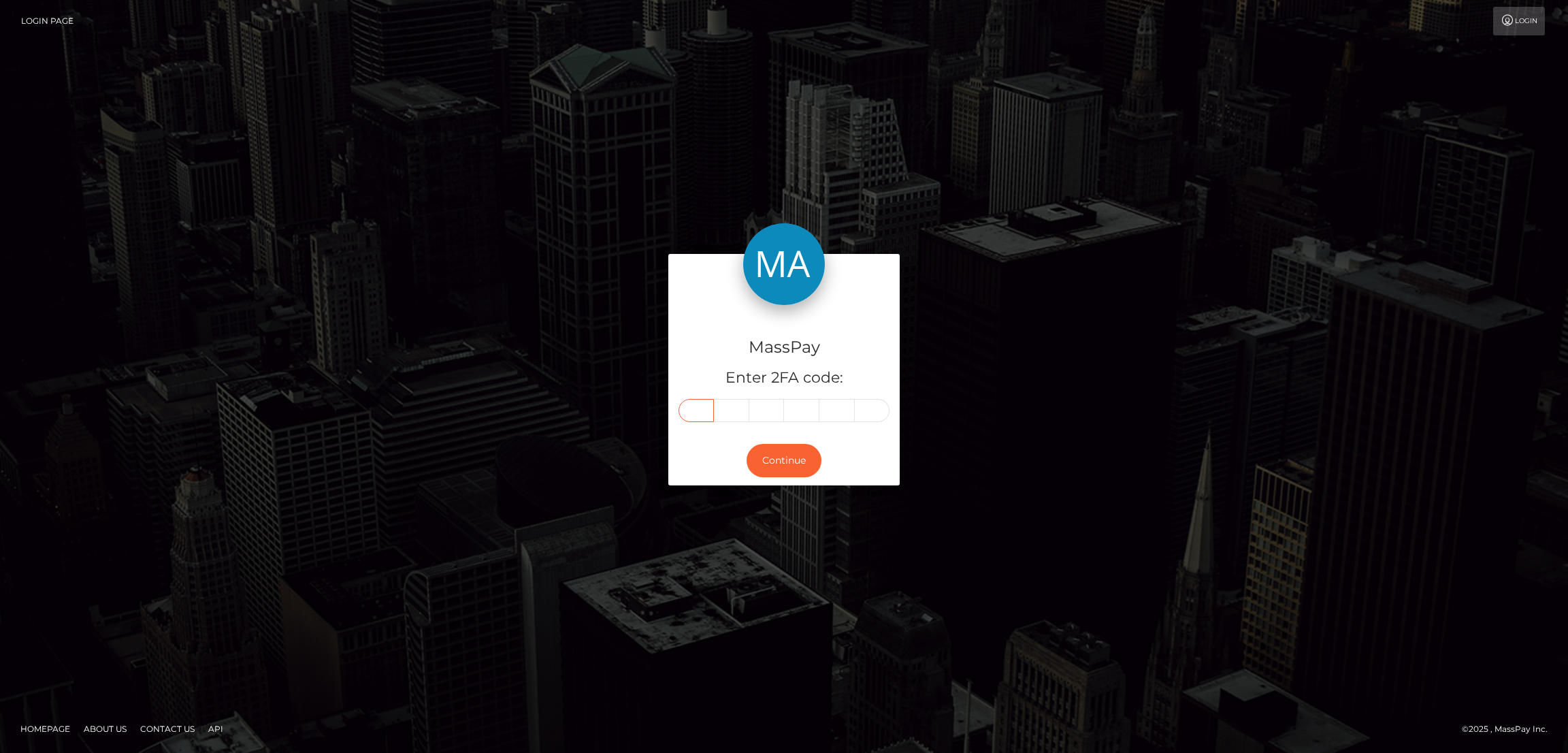
click at [701, 404] on input "text" at bounding box center [696, 410] width 35 height 23
paste input "9"
type input "9"
type input "4"
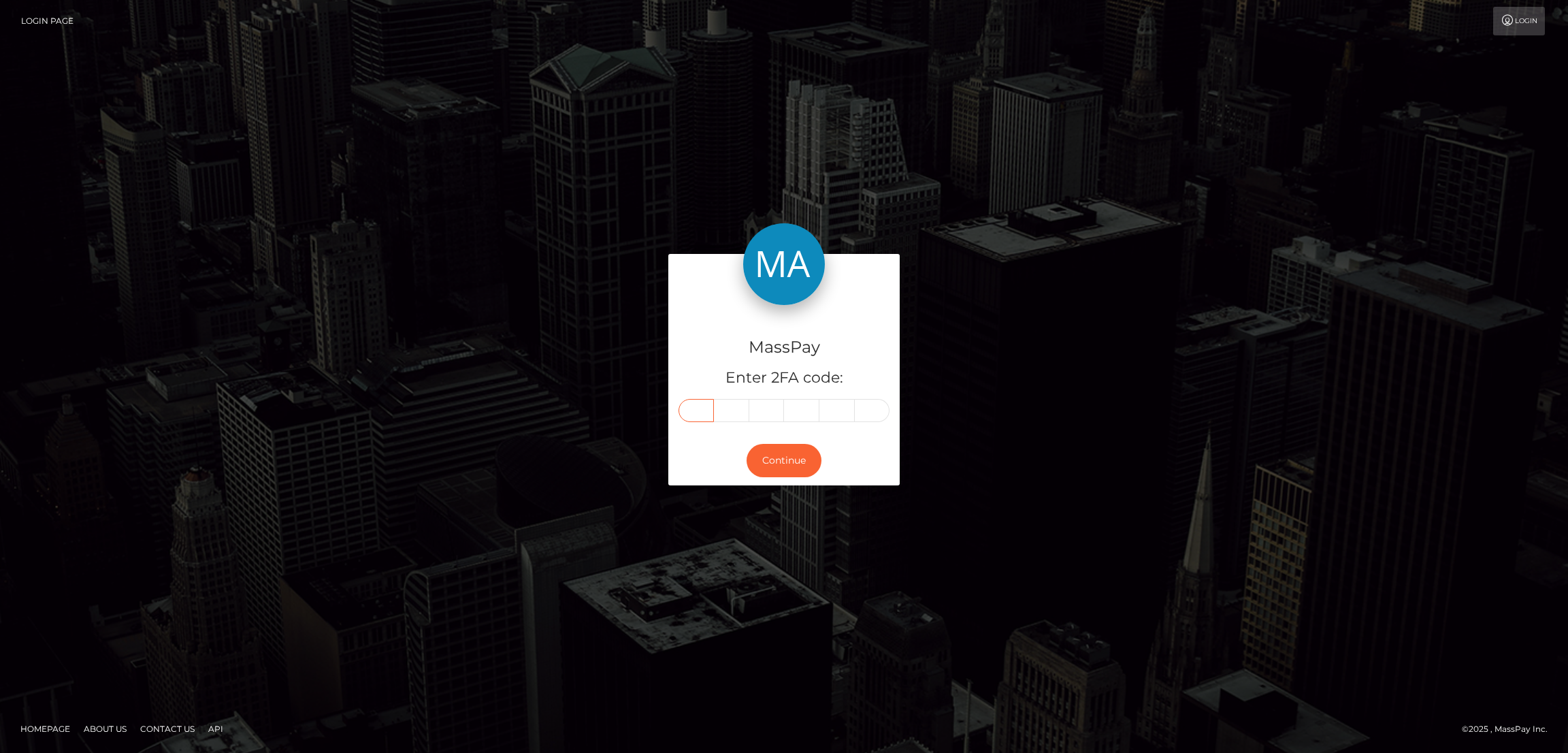
type input "6"
type input "4"
type input "1"
click at [794, 464] on button "Continue" at bounding box center [784, 460] width 75 height 34
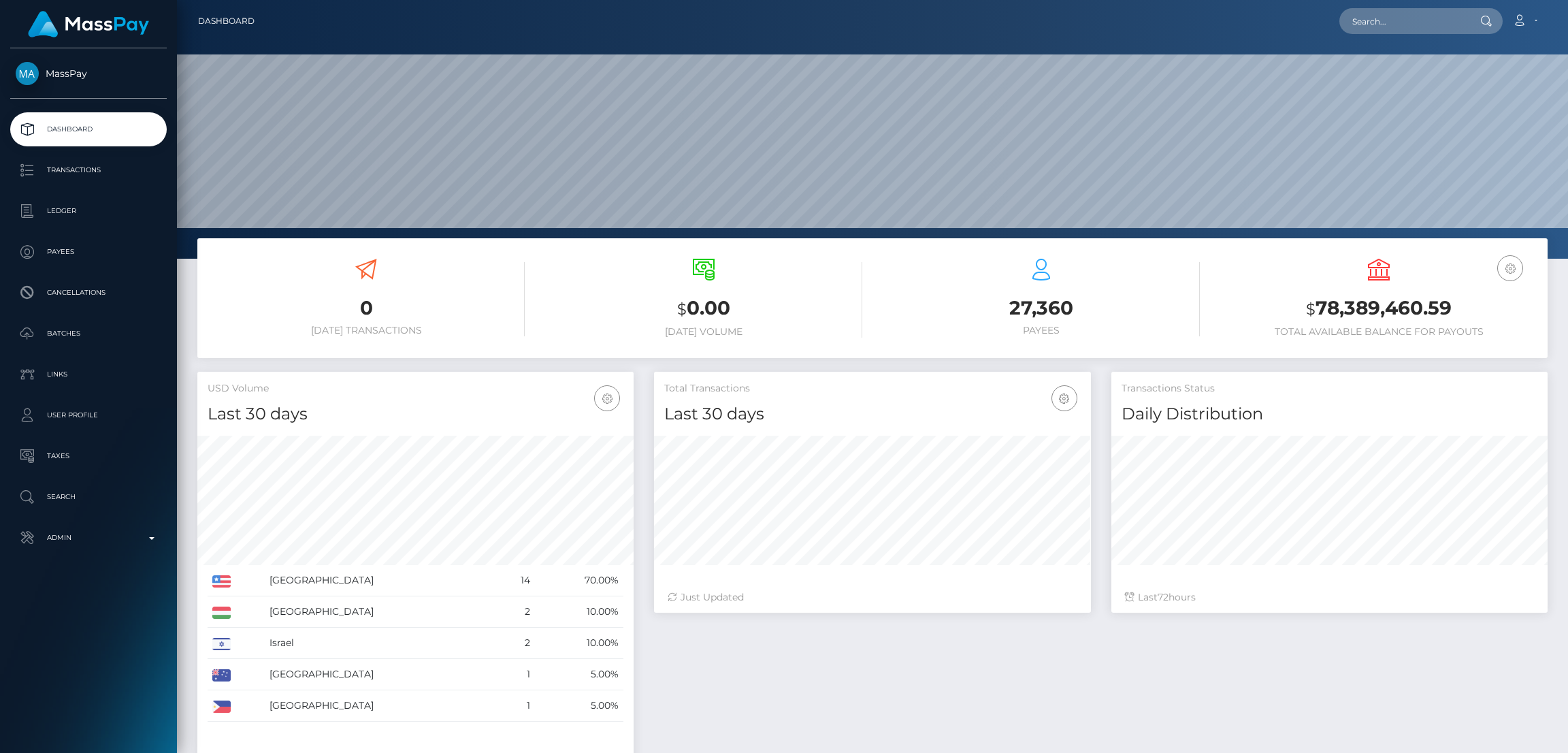
scroll to position [242, 436]
click at [1396, 20] on input "text" at bounding box center [1403, 21] width 128 height 26
paste input "13ferreiram@gmail.com"
click at [1365, 10] on input "13ferreiram@gmail.com" at bounding box center [1403, 21] width 128 height 26
paste input "faye.infocan"
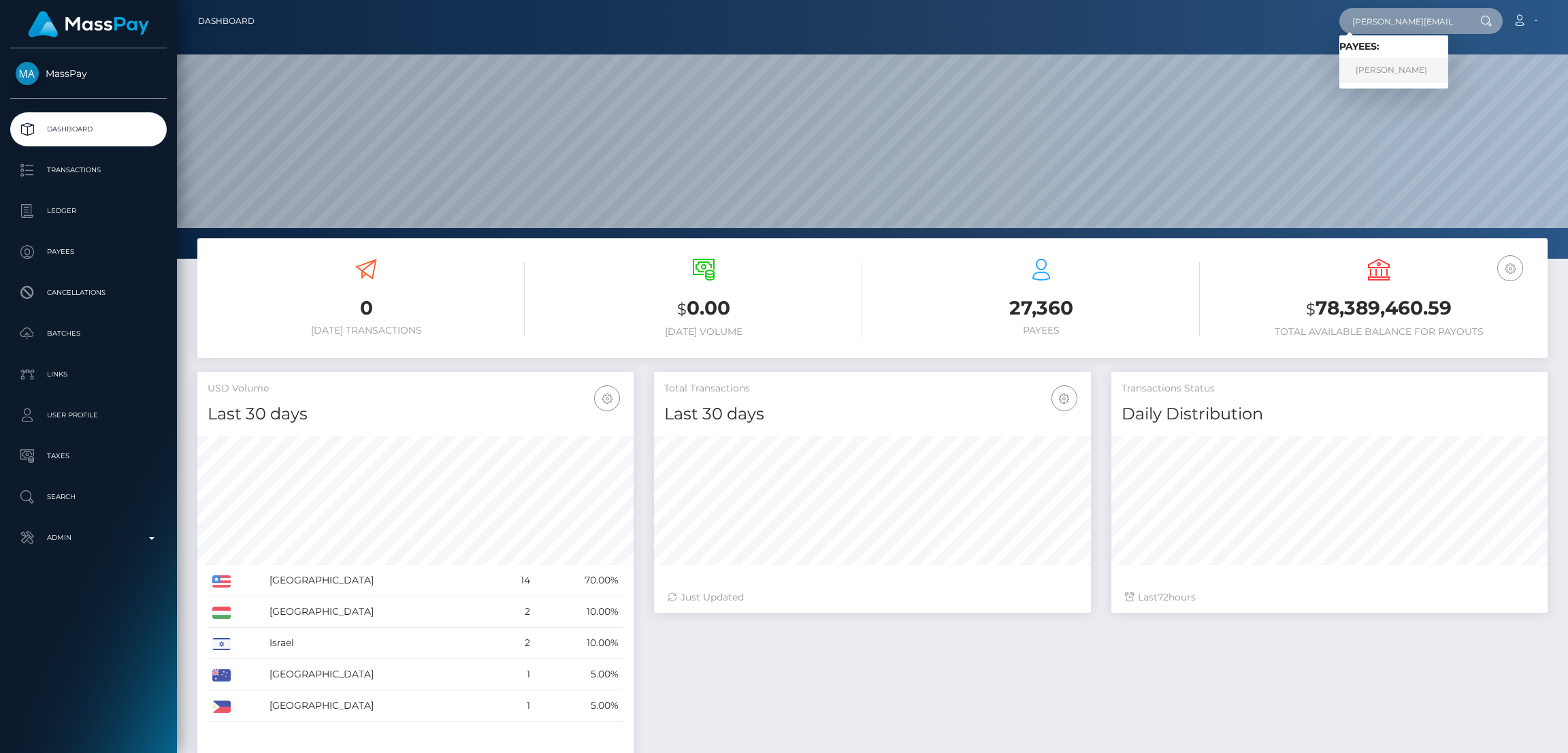
type input "faye.infocan@gmail.com"
click at [1377, 74] on link "Monika Ferreira" at bounding box center [1394, 71] width 109 height 25
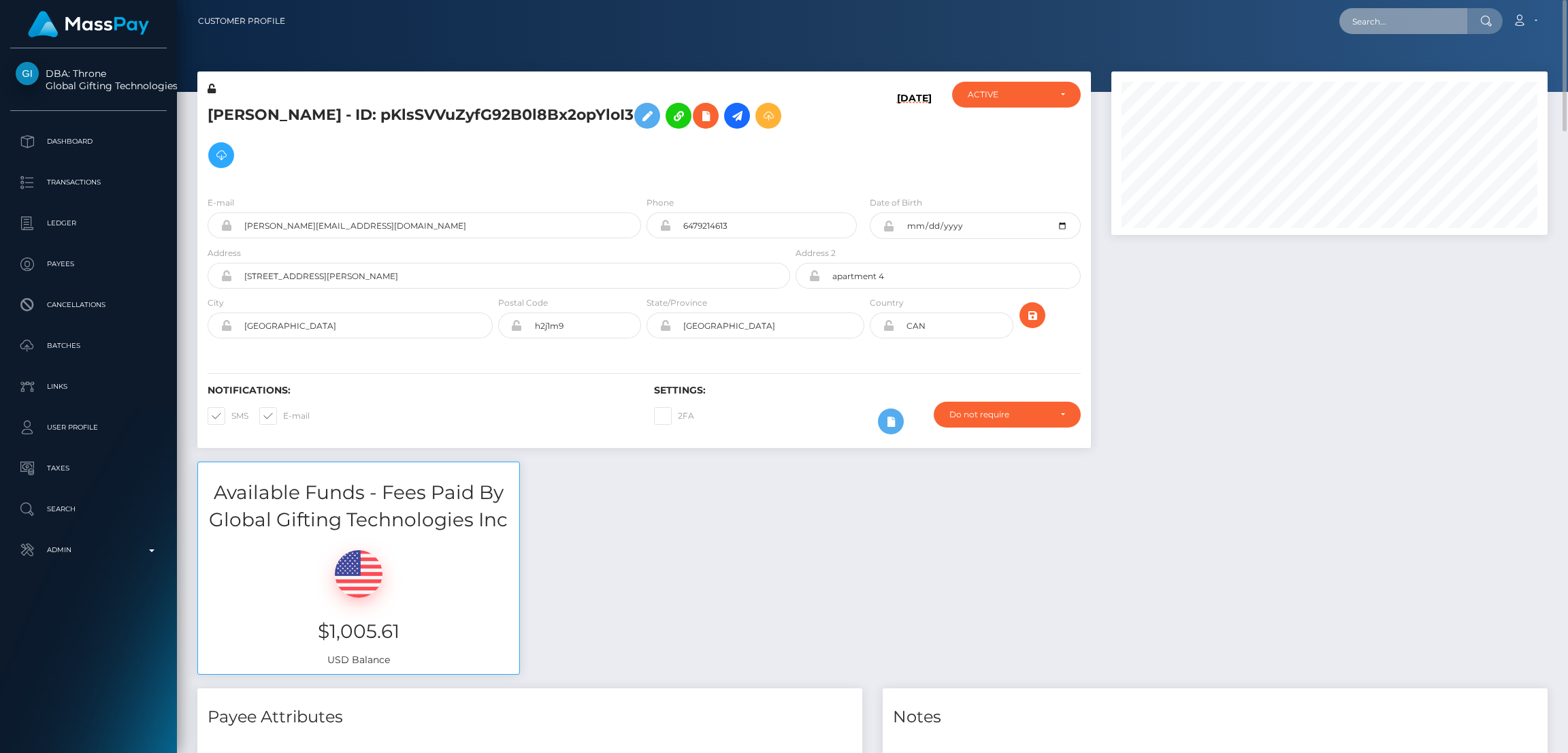
click at [1432, 19] on input "text" at bounding box center [1403, 21] width 128 height 26
paste input "[EMAIL_ADDRESS][DOMAIN_NAME]"
type input "yeizel12mu@gmail.com"
click at [1429, 73] on link "Yeizel Franyeli Munoz Lujan" at bounding box center [1394, 71] width 109 height 25
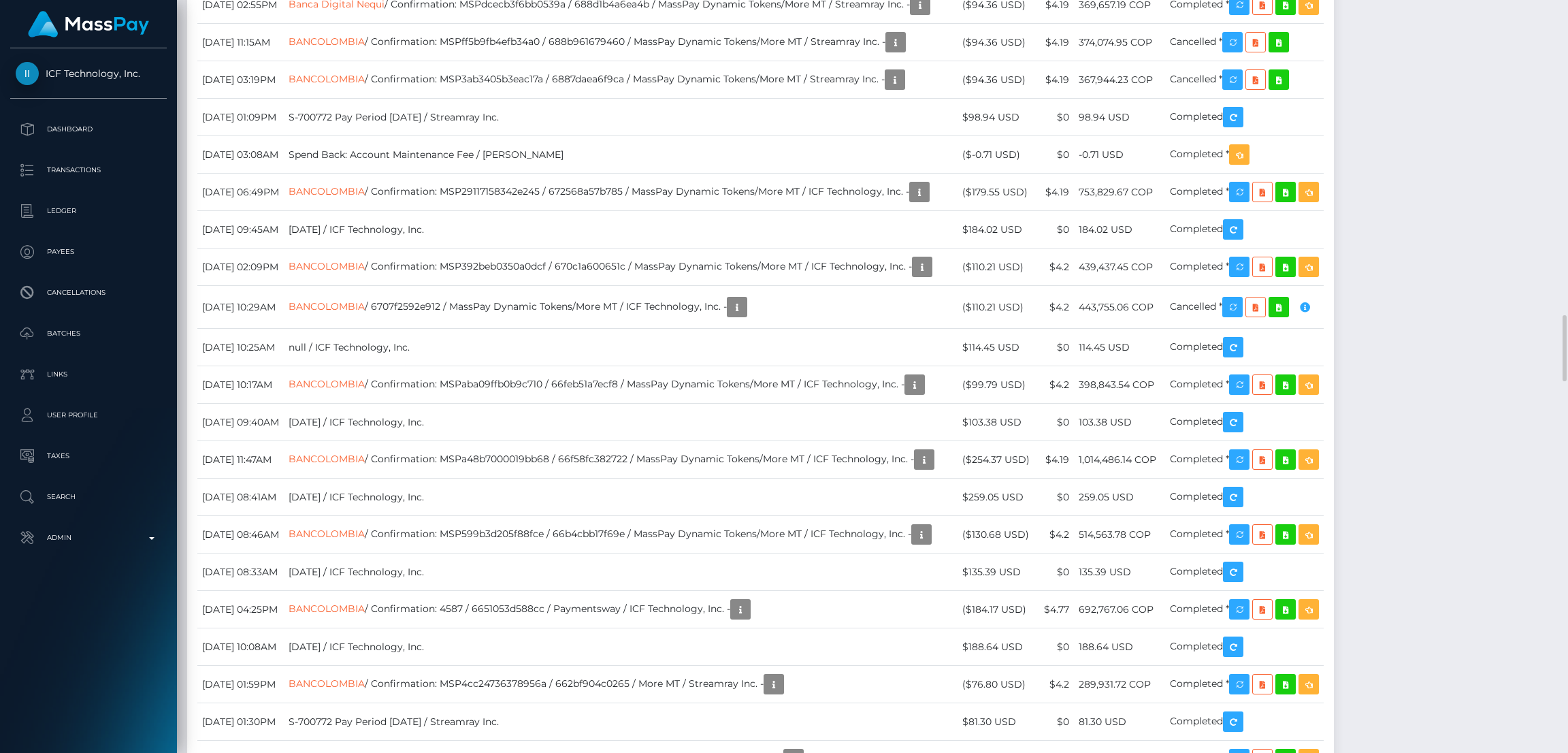
scroll to position [163, 436]
click at [1281, 230] on div "Force status update" at bounding box center [1300, 229] width 99 height 25
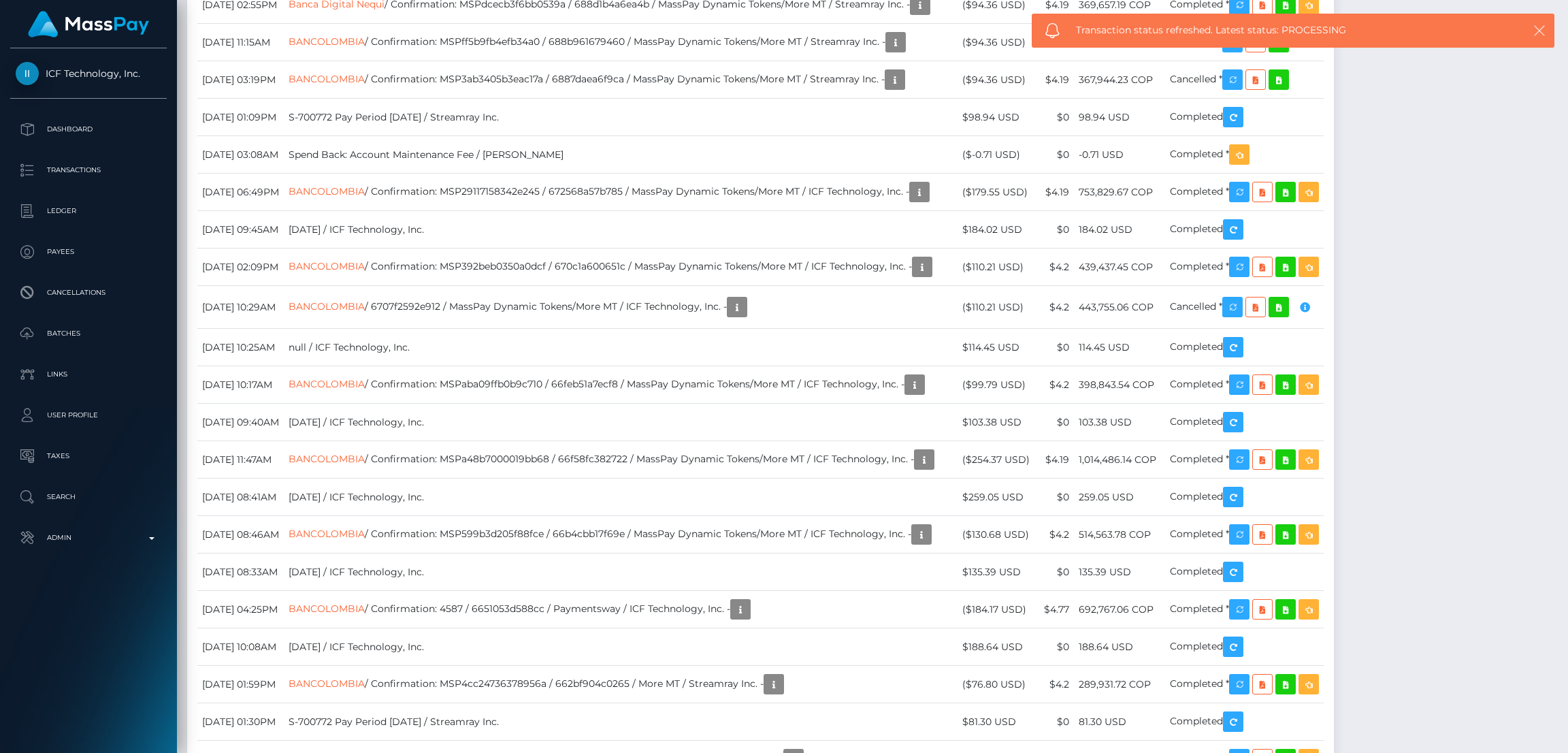
click at [1541, 27] on icon "button" at bounding box center [1540, 31] width 13 height 13
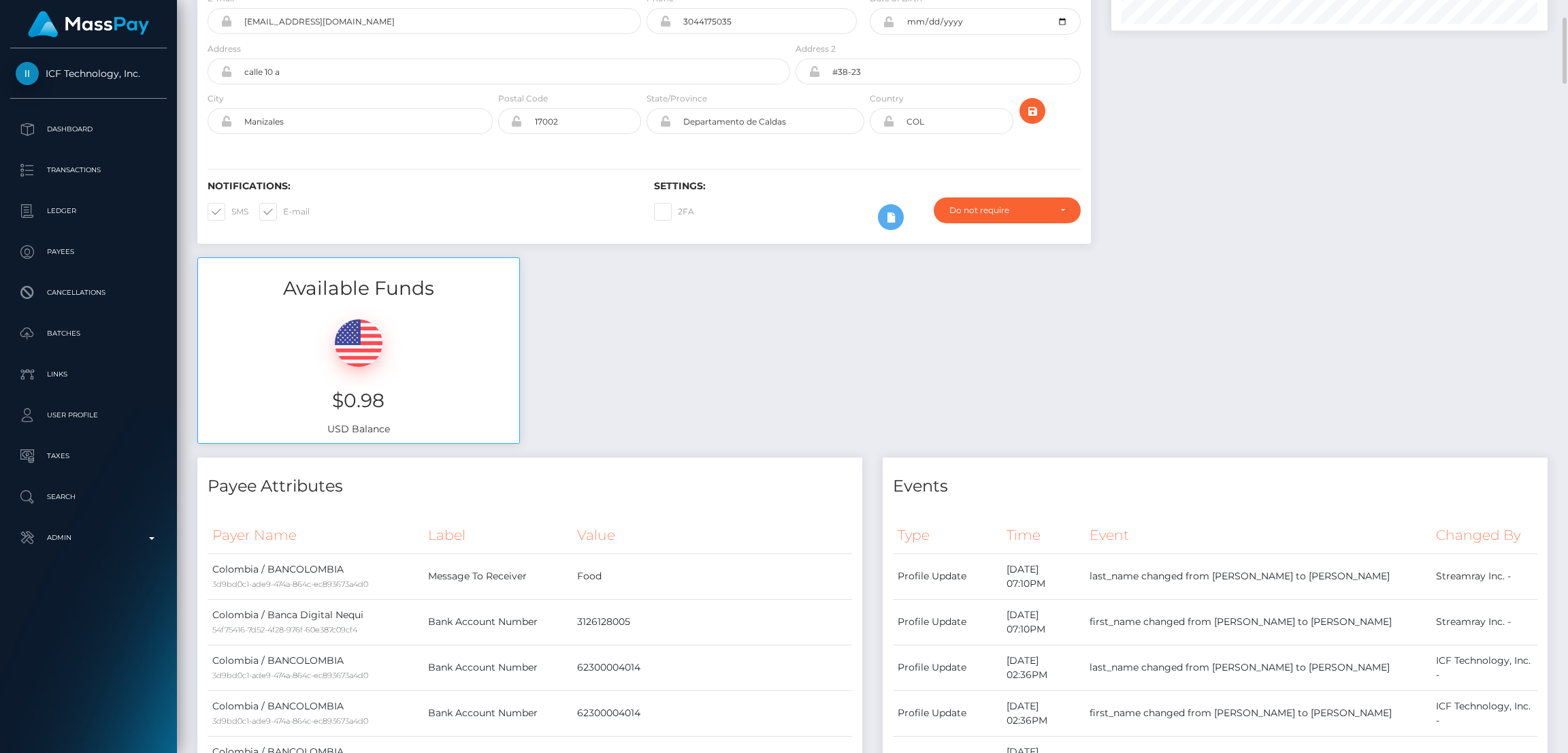
scroll to position [0, 0]
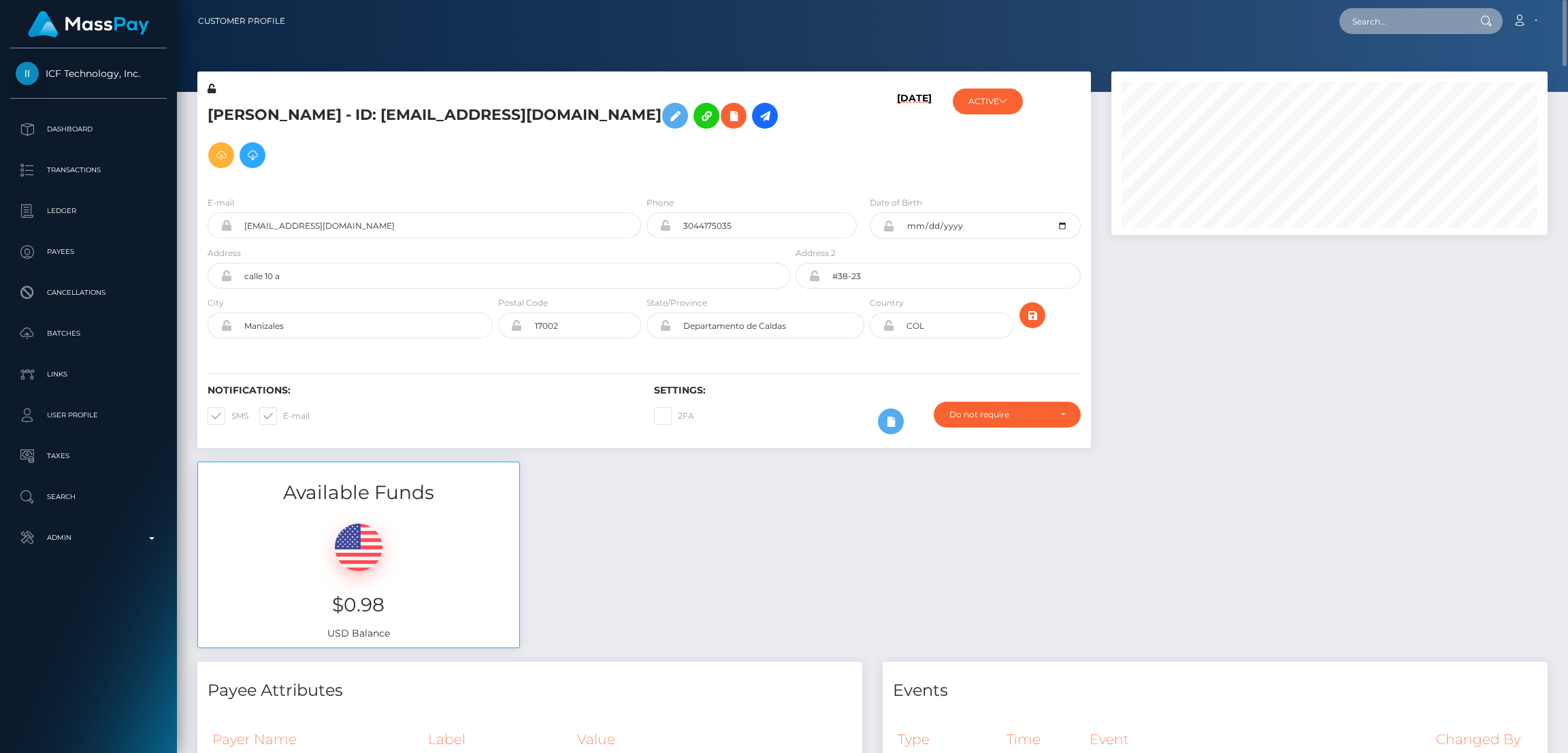
click at [1373, 22] on input "text" at bounding box center [1403, 21] width 128 height 26
paste input "crystall.manager@gmail.com"
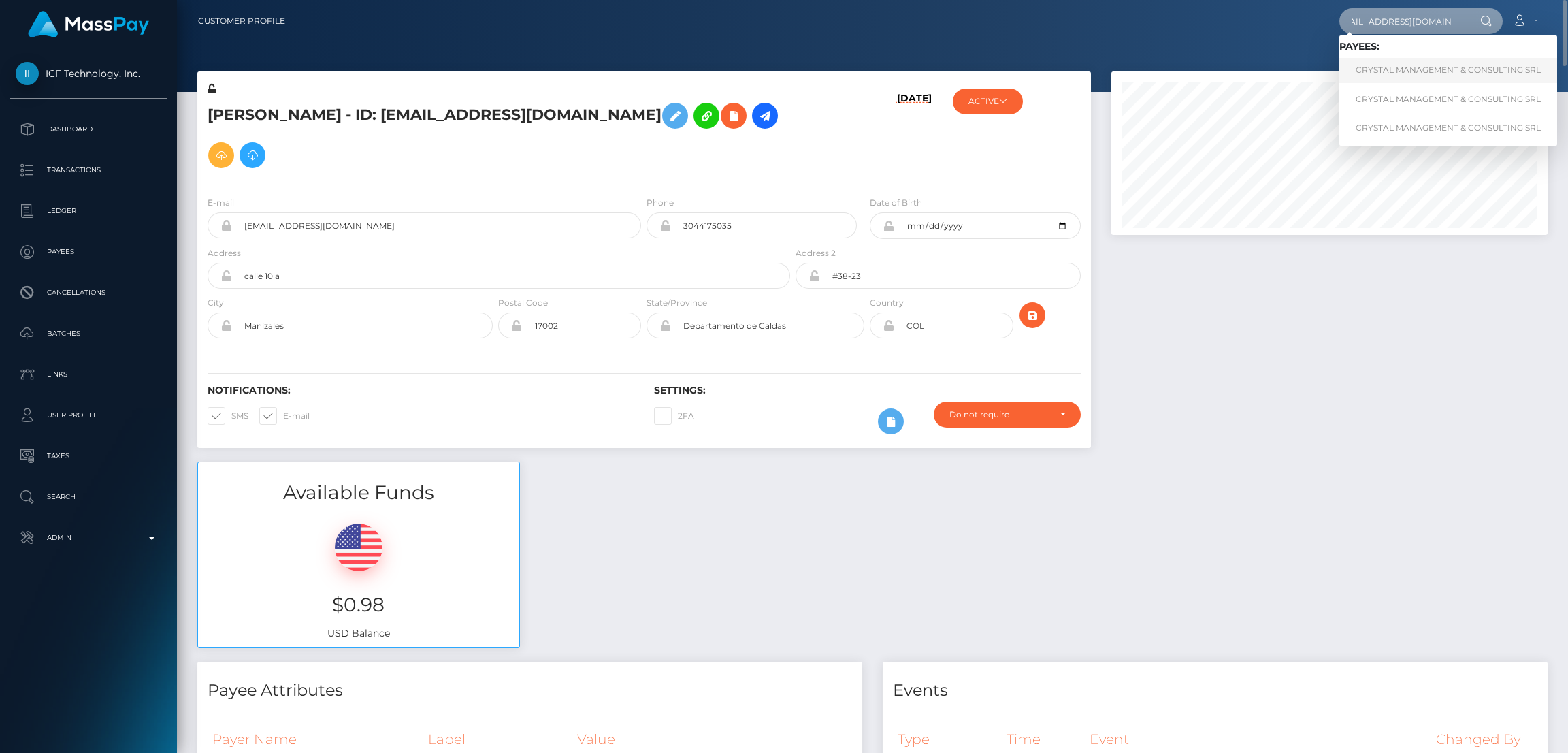
type input "crystall.manager@gmail.com"
click at [1422, 67] on link "CRYSTAL MANAGEMENT & CONSULTING SRL" at bounding box center [1448, 71] width 218 height 25
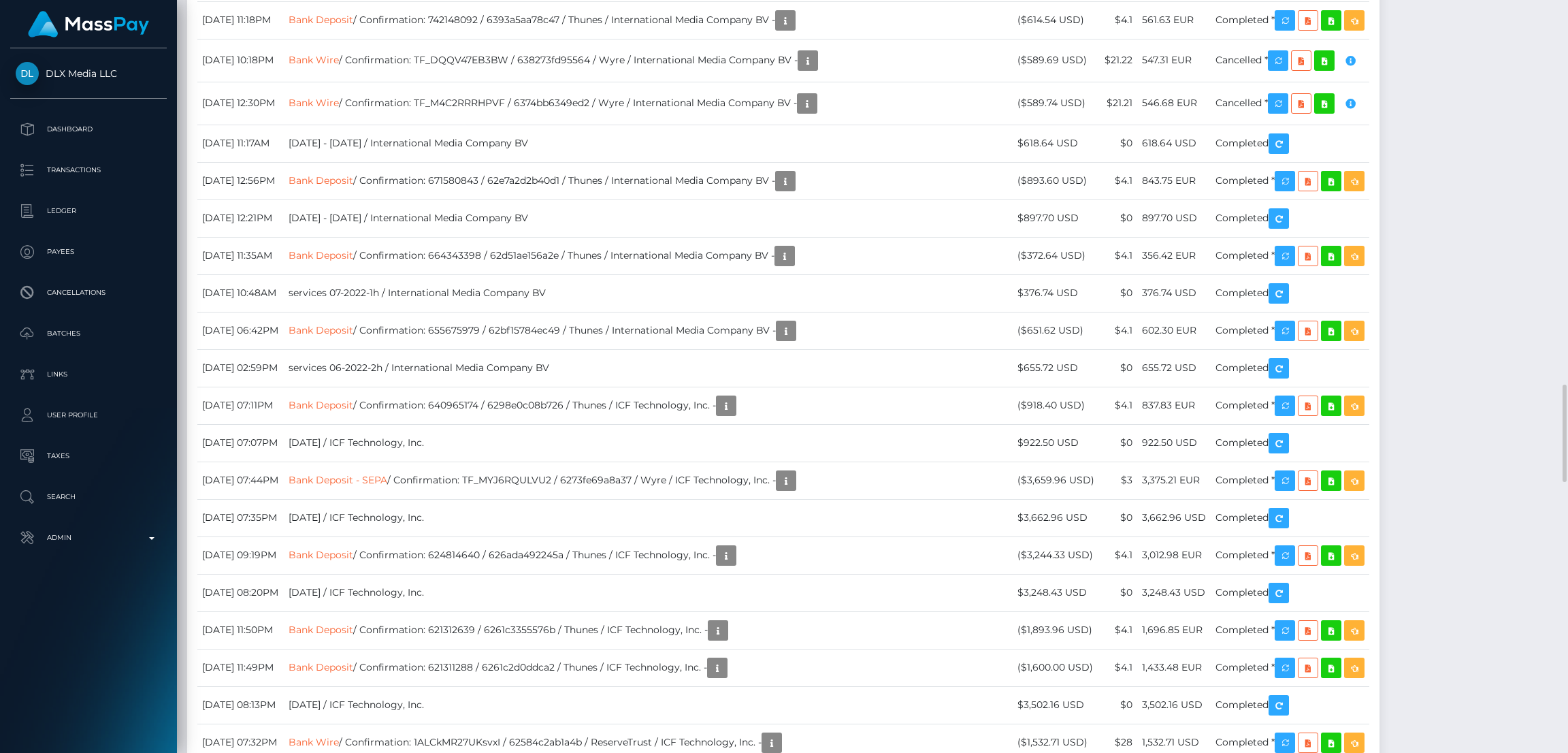
scroll to position [2451, 0]
